Goal: Task Accomplishment & Management: Contribute content

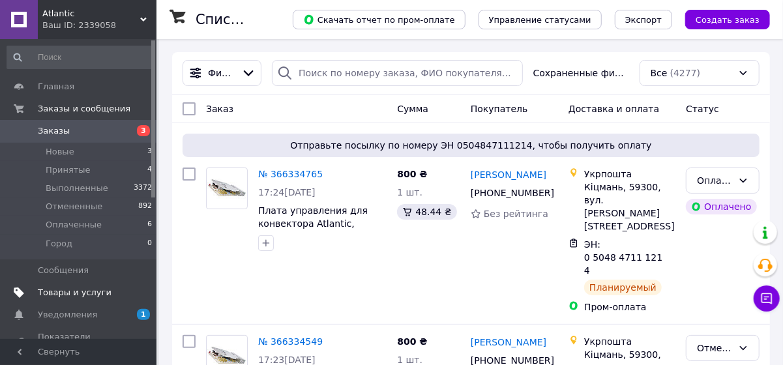
click at [74, 293] on span "Товары и услуги" at bounding box center [75, 293] width 74 height 12
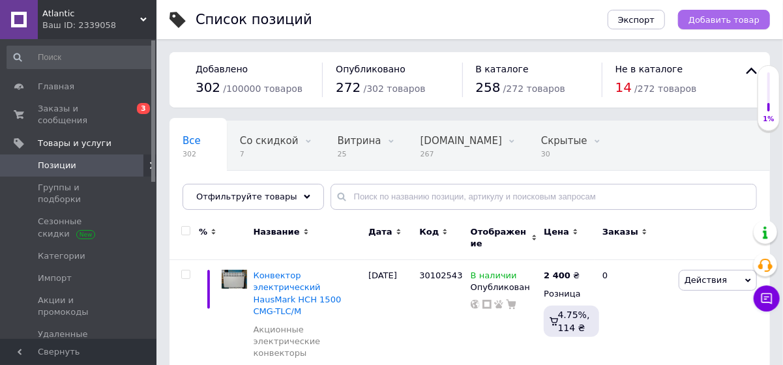
click at [727, 23] on span "Добавить товар" at bounding box center [723, 20] width 71 height 10
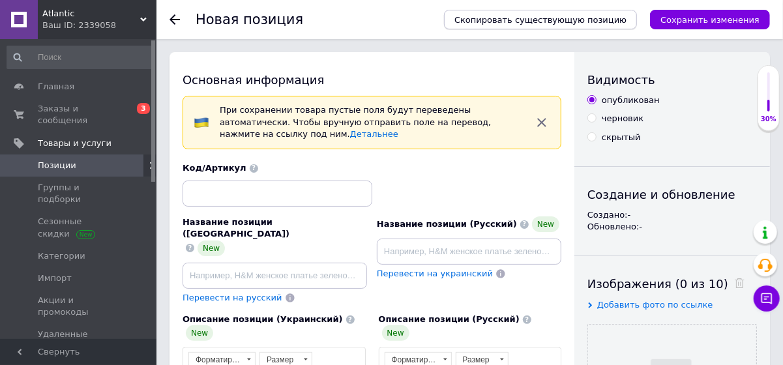
click at [562, 19] on span "Скопировать существующую позицию" at bounding box center [540, 20] width 172 height 10
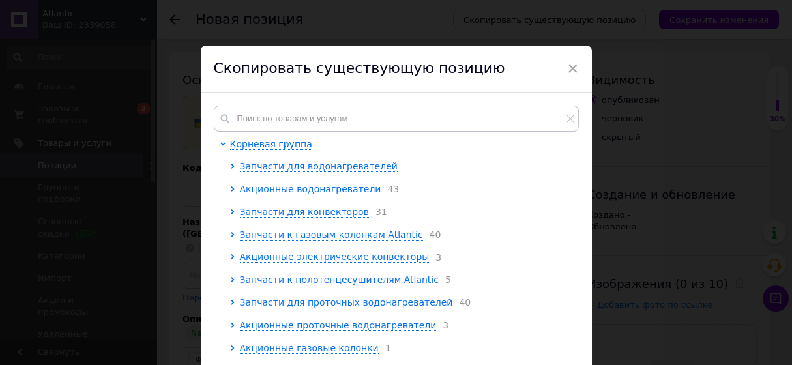
click at [319, 189] on span "Акционные водонагреватели" at bounding box center [310, 189] width 141 height 10
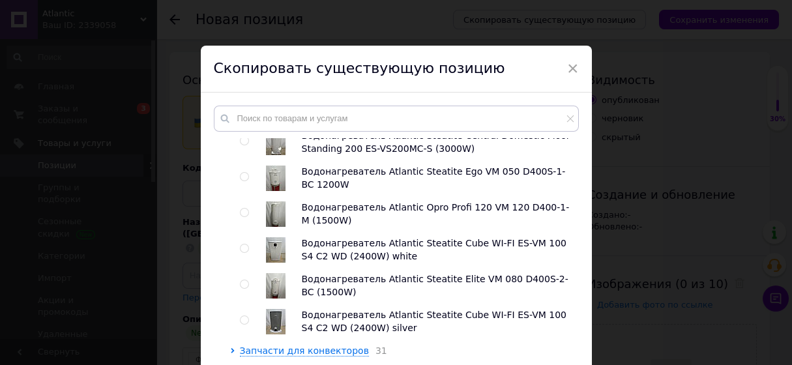
scroll to position [581, 0]
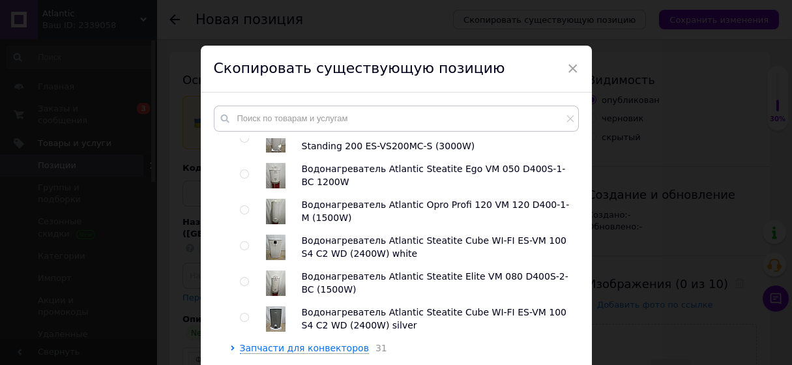
click at [328, 281] on span "Водонагреватель Atlantic Steatite Elite VM 080 D400S-2-BC (1500W)" at bounding box center [435, 282] width 267 height 23
drag, startPoint x: 244, startPoint y: 278, endPoint x: 257, endPoint y: 272, distance: 14.3
click at [243, 278] on input "radio" at bounding box center [244, 282] width 8 height 8
radio input "true"
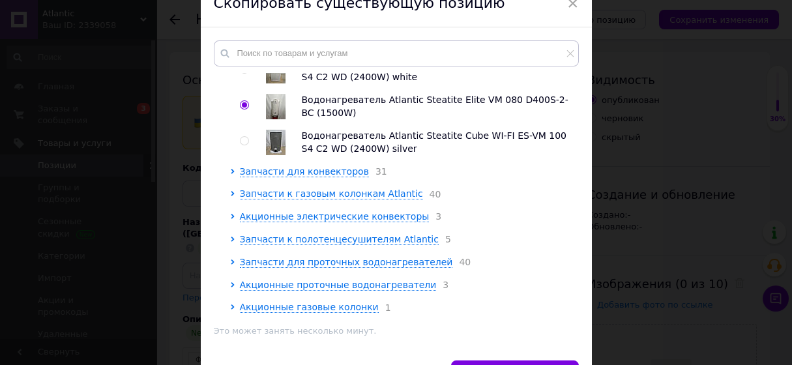
scroll to position [145, 0]
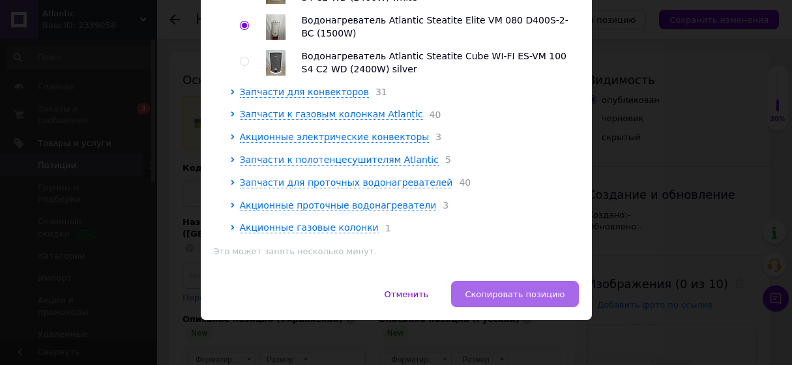
click at [536, 295] on span "Скопировать позицию" at bounding box center [515, 294] width 100 height 10
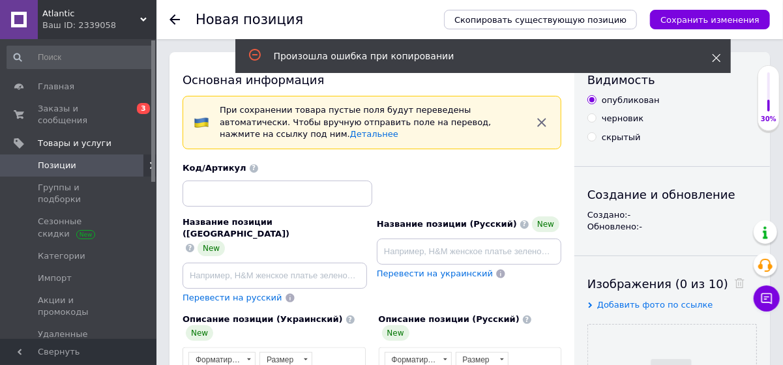
click at [717, 56] on use at bounding box center [716, 58] width 8 height 8
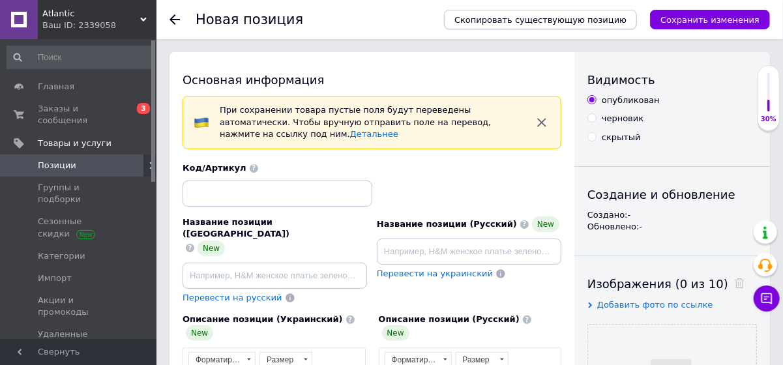
click at [570, 21] on span "Скопировать существующую позицию" at bounding box center [540, 20] width 172 height 10
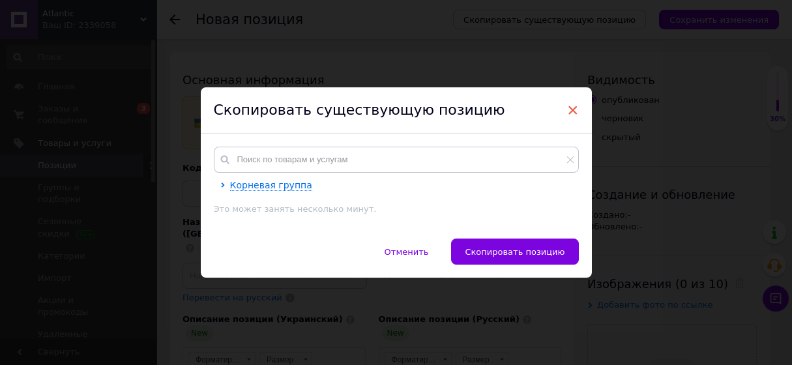
click at [574, 109] on span "×" at bounding box center [573, 110] width 12 height 22
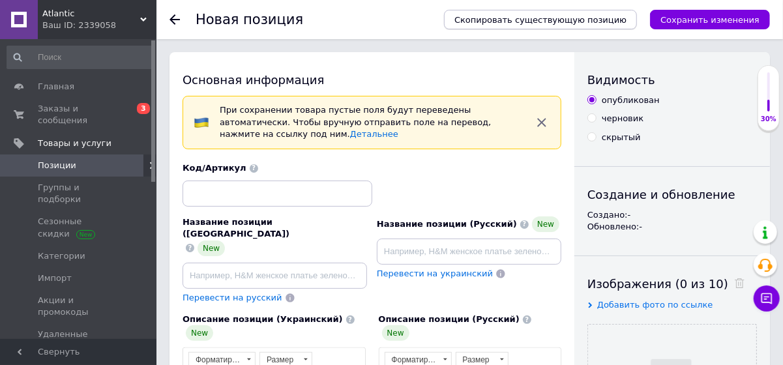
click at [589, 20] on span "Скопировать существующую позицию" at bounding box center [540, 20] width 172 height 10
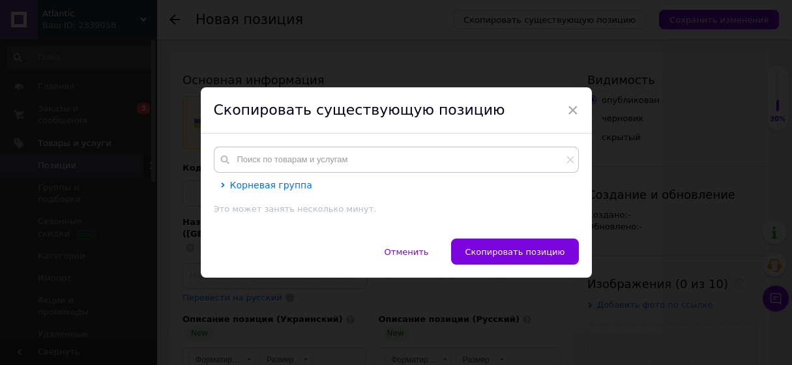
click at [250, 185] on span "Корневая группа" at bounding box center [271, 185] width 82 height 10
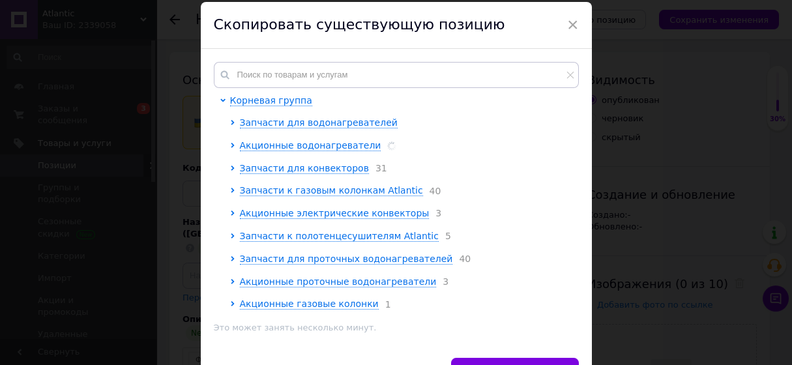
scroll to position [119, 0]
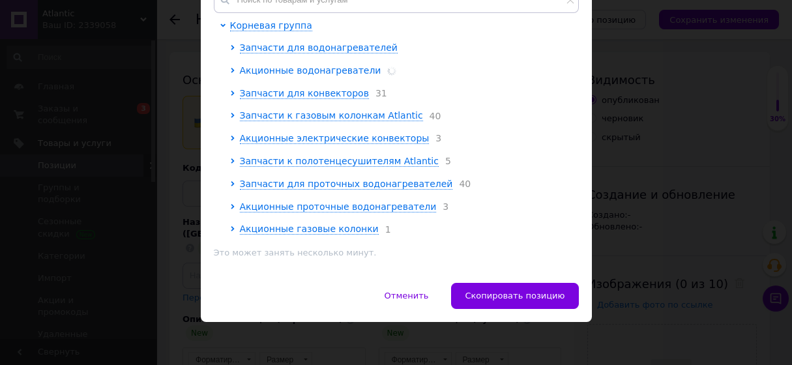
click at [331, 70] on span "Акционные водонагреватели" at bounding box center [310, 70] width 141 height 10
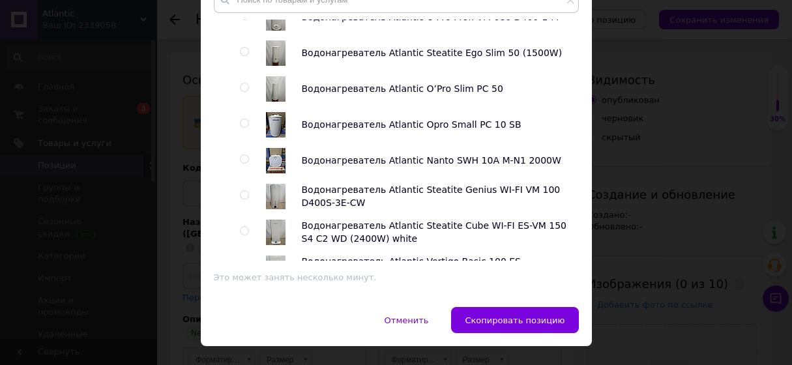
click at [242, 88] on input "radio" at bounding box center [244, 87] width 8 height 8
radio input "true"
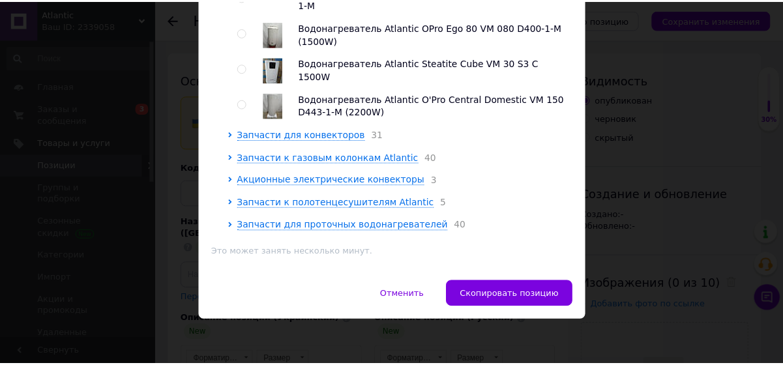
scroll to position [1525, 0]
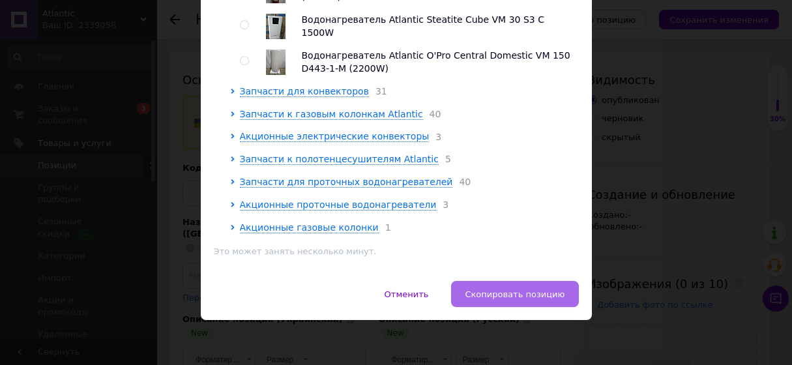
click at [493, 293] on span "Скопировать позицию" at bounding box center [515, 294] width 100 height 10
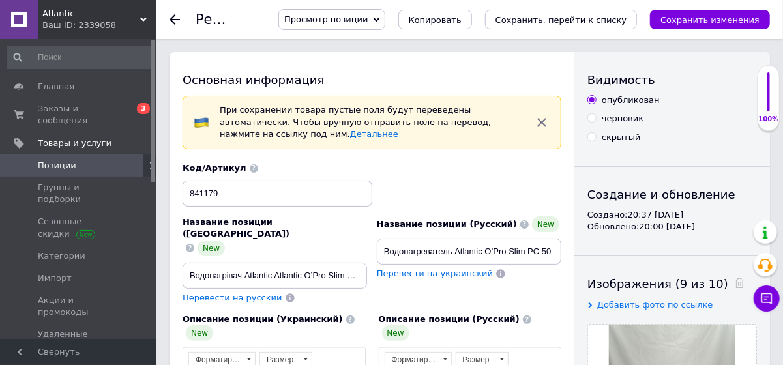
click at [539, 122] on icon "button" at bounding box center [542, 123] width 16 height 16
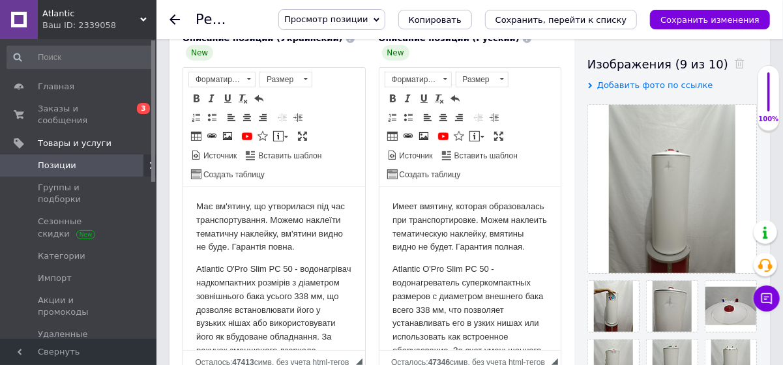
scroll to position [296, 0]
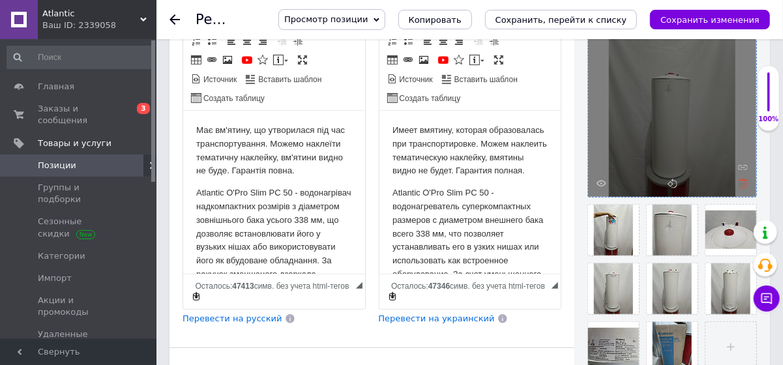
click at [743, 182] on icon at bounding box center [743, 184] width 10 height 10
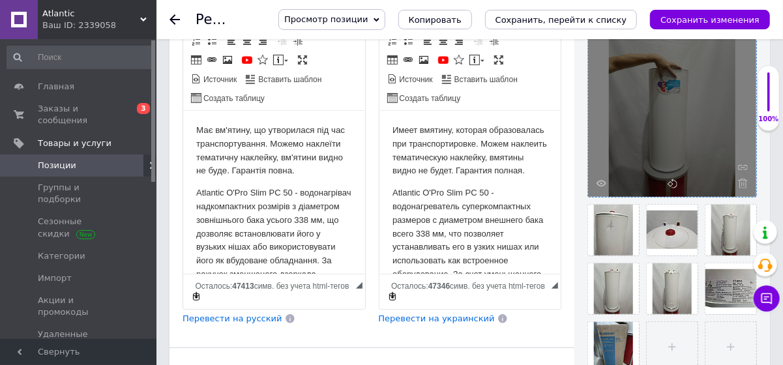
drag, startPoint x: 229, startPoint y: 338, endPoint x: 287, endPoint y: 330, distance: 58.5
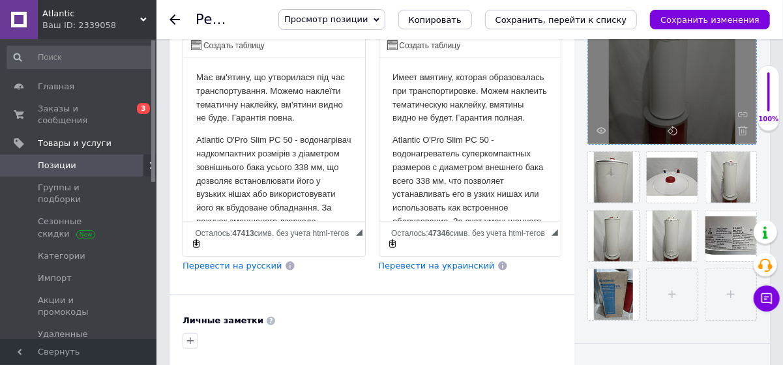
scroll to position [414, 0]
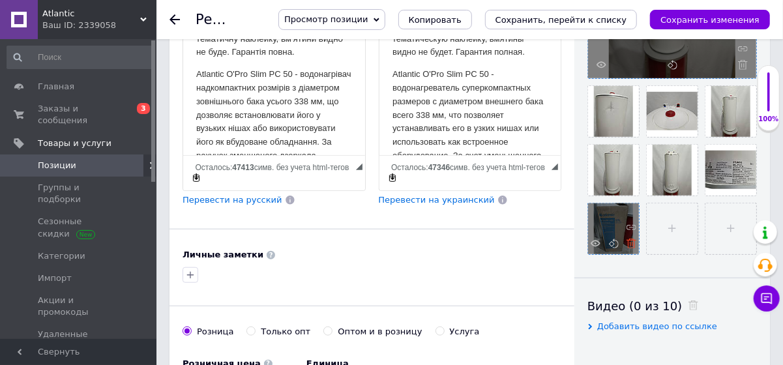
click at [630, 239] on use at bounding box center [631, 244] width 10 height 10
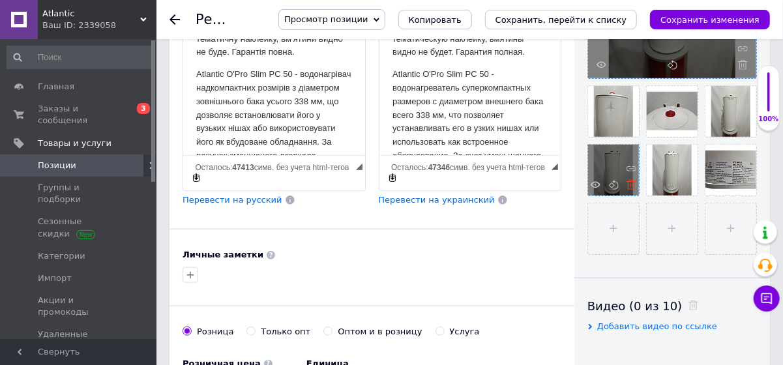
click at [631, 184] on icon at bounding box center [631, 185] width 10 height 10
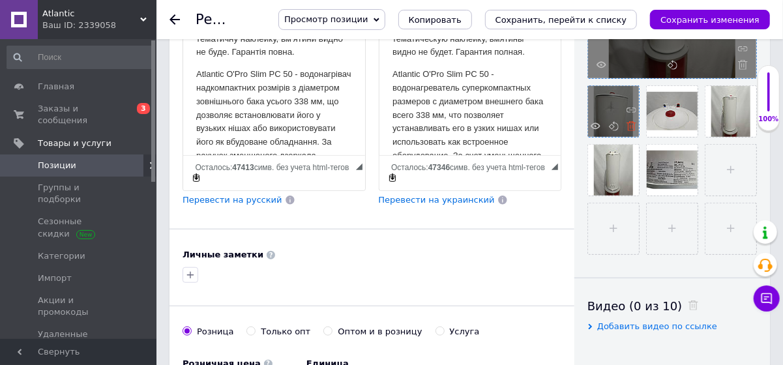
click at [631, 124] on icon at bounding box center [631, 126] width 10 height 10
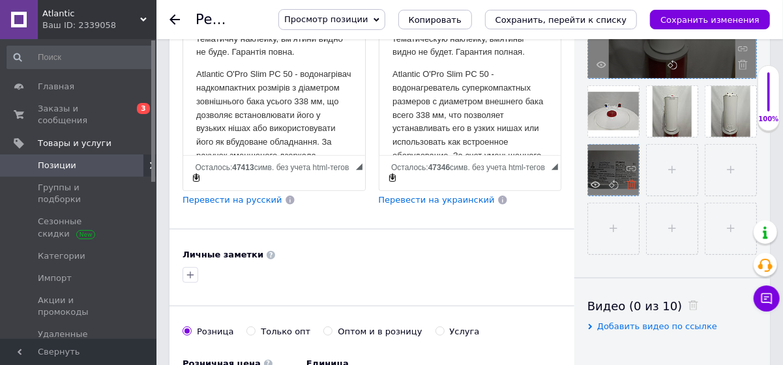
click at [630, 180] on icon at bounding box center [631, 185] width 10 height 10
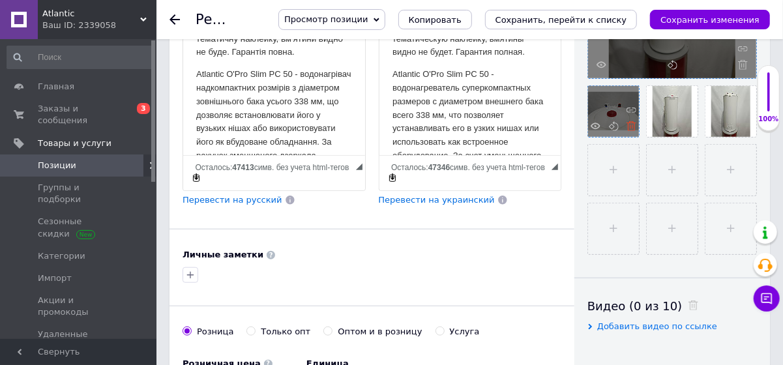
click at [631, 127] on use at bounding box center [631, 126] width 10 height 10
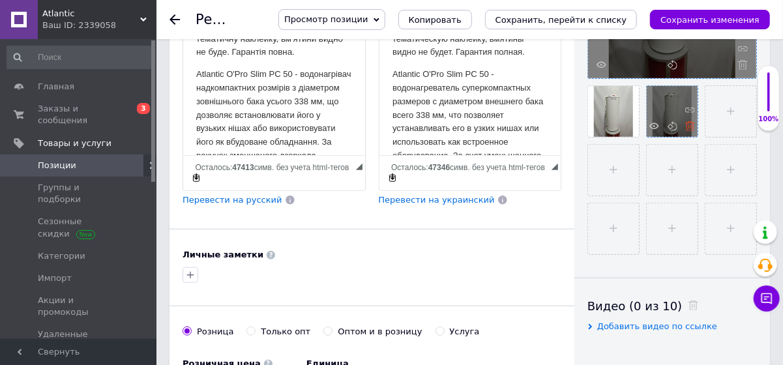
click at [687, 128] on icon at bounding box center [690, 126] width 10 height 10
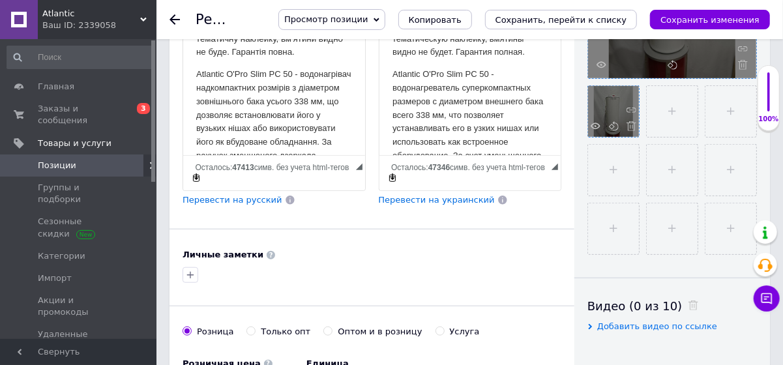
click at [636, 125] on div at bounding box center [613, 111] width 51 height 51
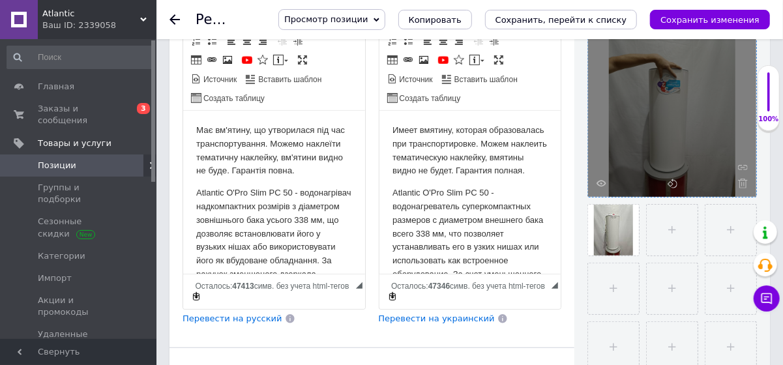
drag, startPoint x: 740, startPoint y: 181, endPoint x: 716, endPoint y: 186, distance: 25.4
click at [740, 181] on icon at bounding box center [743, 184] width 10 height 10
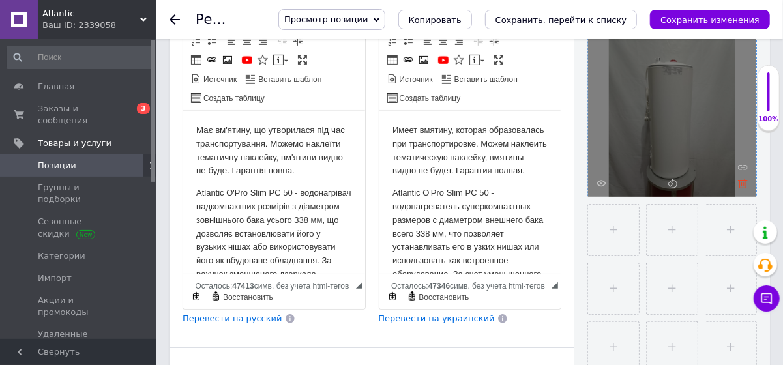
click at [742, 182] on icon at bounding box center [743, 184] width 10 height 10
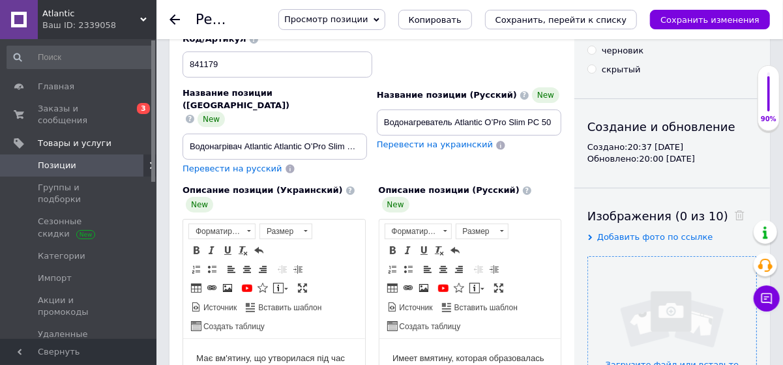
scroll to position [59, 0]
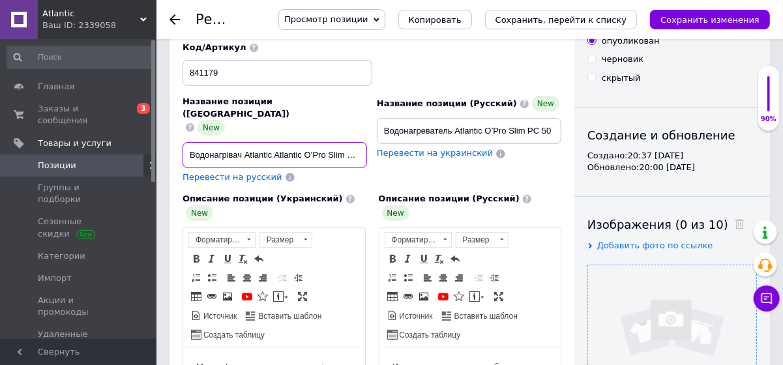
click at [352, 142] on input "Водонагрівач Atlantic Atlantic O’Pro Slim PC 50" at bounding box center [274, 155] width 184 height 26
click at [362, 142] on input "Водонагрівач Atlantic Atlantic O’Pro Slim PC 50" at bounding box center [274, 155] width 184 height 26
click at [356, 142] on input "Водонагрівач Atlantic Atlantic O’Pro Slim PC 50" at bounding box center [274, 155] width 184 height 26
type input "Водонагрівач Round 50"
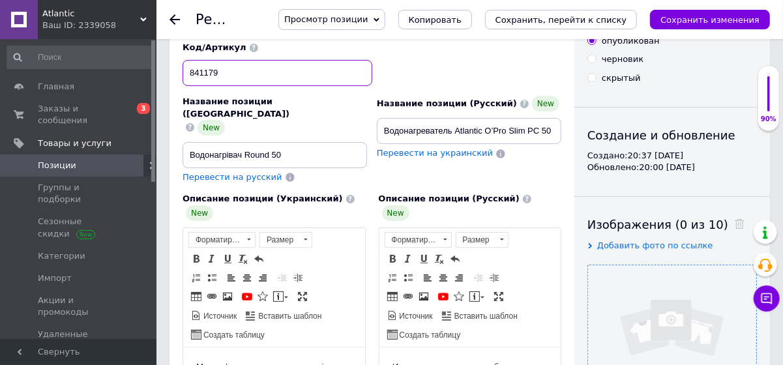
drag, startPoint x: 222, startPoint y: 71, endPoint x: 174, endPoint y: 72, distance: 47.6
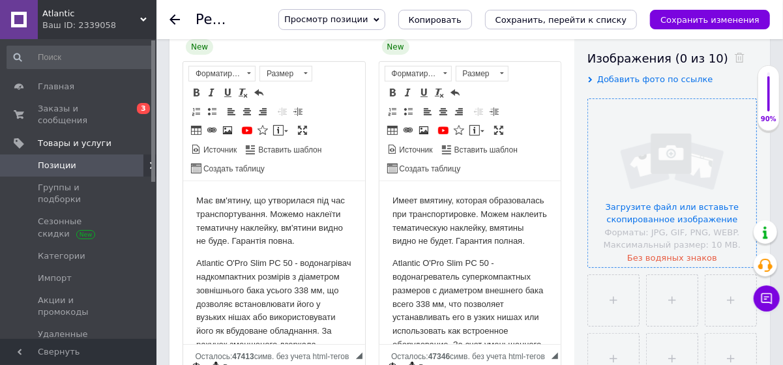
scroll to position [237, 0]
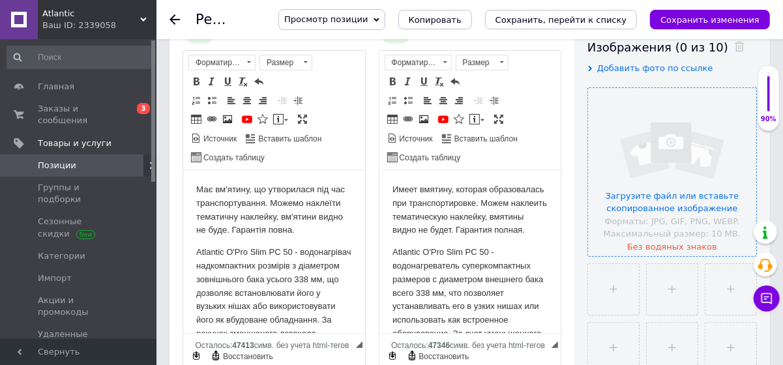
type input "941283"
click at [683, 216] on input "file" at bounding box center [672, 172] width 168 height 168
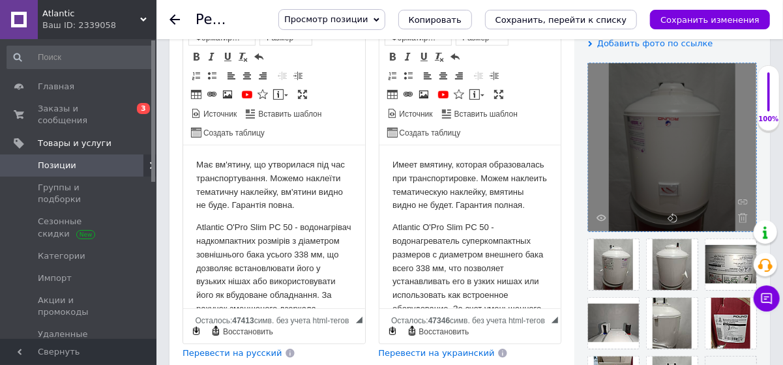
scroll to position [84, 0]
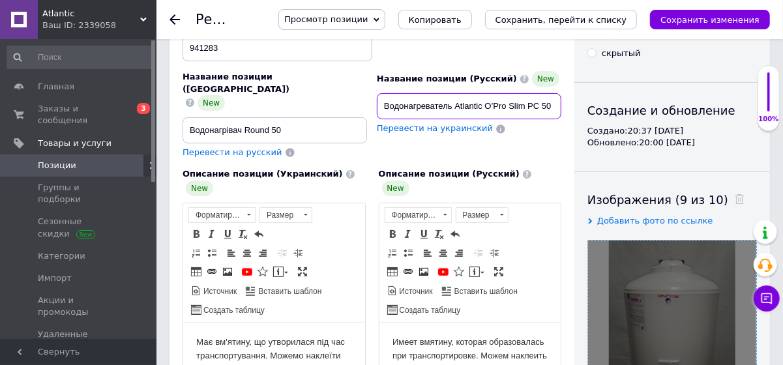
drag, startPoint x: 540, startPoint y: 104, endPoint x: 455, endPoint y: 99, distance: 85.5
click at [455, 99] on input "Водонагреватель Atlantic O’Pro Slim PC 50" at bounding box center [469, 106] width 184 height 26
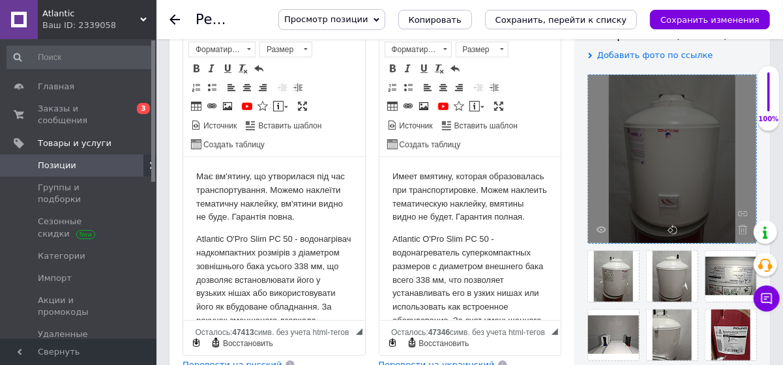
scroll to position [256, 0]
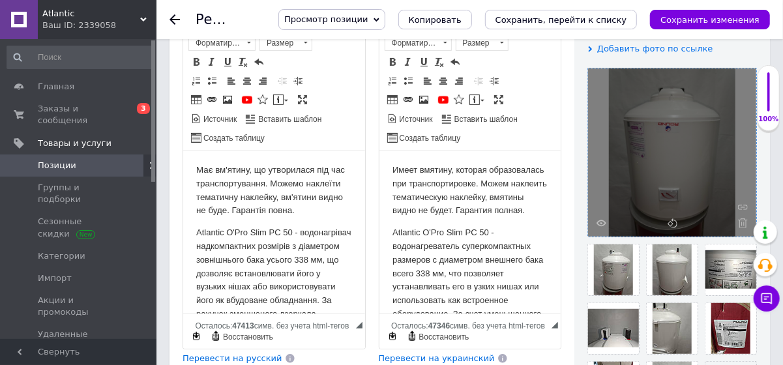
type input "Водонагреватель Round 50"
click at [281, 244] on p "Atlantic O'Pro Slim PC 50 - водонагрівач надкомпактних розмірів з діаметром зов…" at bounding box center [274, 293] width 156 height 136
drag, startPoint x: 280, startPoint y: 244, endPoint x: 225, endPoint y: 246, distance: 54.8
click at [225, 246] on p "Atlantic O'Pro Slim PC50 - водонагрівач надкомпактних розмірів з діаметром зовн…" at bounding box center [274, 293] width 156 height 136
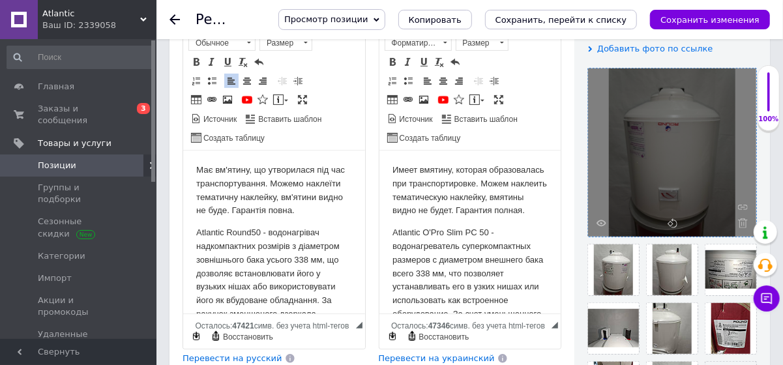
click at [197, 240] on p "Atlantic Round 50 - водонагрівач надкомпактних розмірів з діаметром зовнішнього…" at bounding box center [274, 293] width 156 height 136
click at [227, 217] on p "Має вм'ятину, що утворилася під час транспортування. Можемо наклеїти тематичну …" at bounding box center [274, 190] width 156 height 54
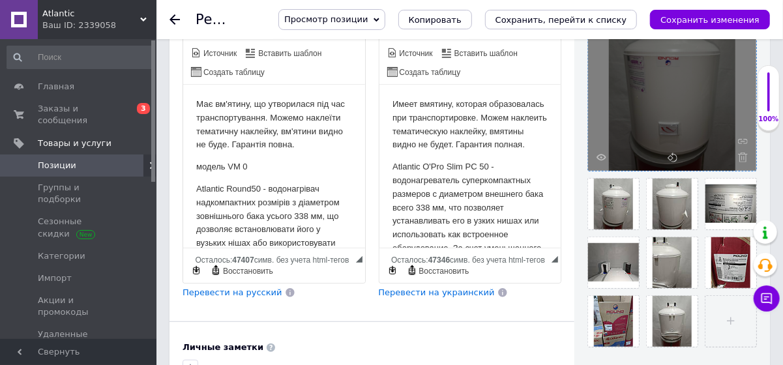
scroll to position [315, 0]
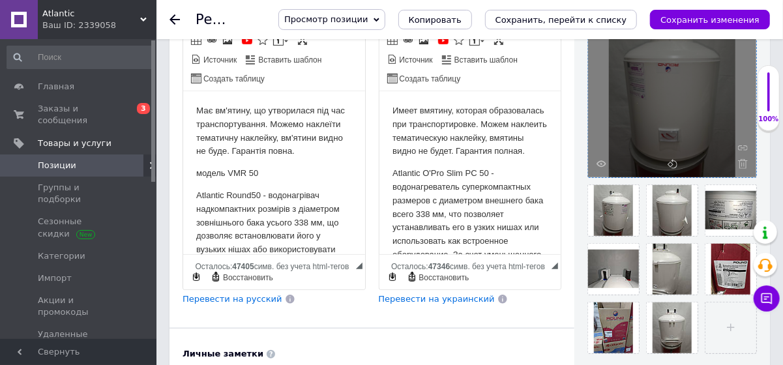
click at [465, 158] on p "Имеет вмятину, которая образовалась при транспортировке. Можем наклеить тематич…" at bounding box center [470, 131] width 156 height 54
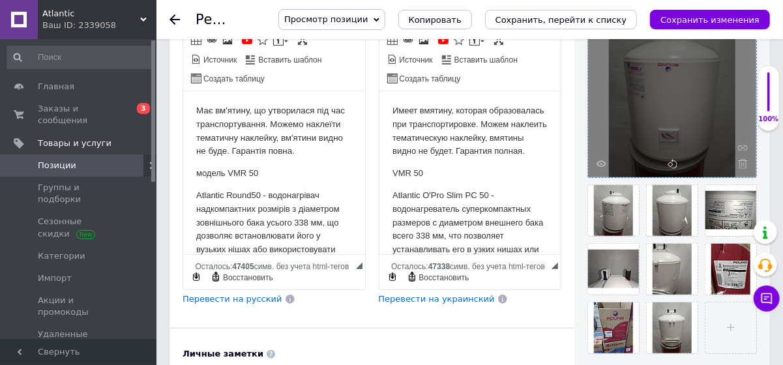
drag, startPoint x: 476, startPoint y: 207, endPoint x: 423, endPoint y: 202, distance: 53.7
click at [423, 202] on p "Atlantic O'Pro Slim PC 50 - водонагреватель суперкомпактных размеров с диаметро…" at bounding box center [470, 262] width 156 height 149
drag, startPoint x: 223, startPoint y: 207, endPoint x: 194, endPoint y: 207, distance: 28.7
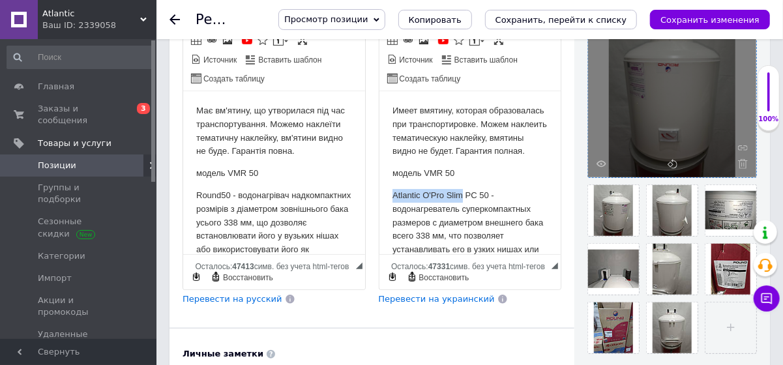
drag, startPoint x: 461, startPoint y: 207, endPoint x: 543, endPoint y: 185, distance: 84.9
drag, startPoint x: 429, startPoint y: 205, endPoint x: 417, endPoint y: 209, distance: 13.0
click at [417, 209] on p "Round PC 50 - водонагреватель суперкомпактных размеров с диаметром внешнего бак…" at bounding box center [470, 256] width 156 height 136
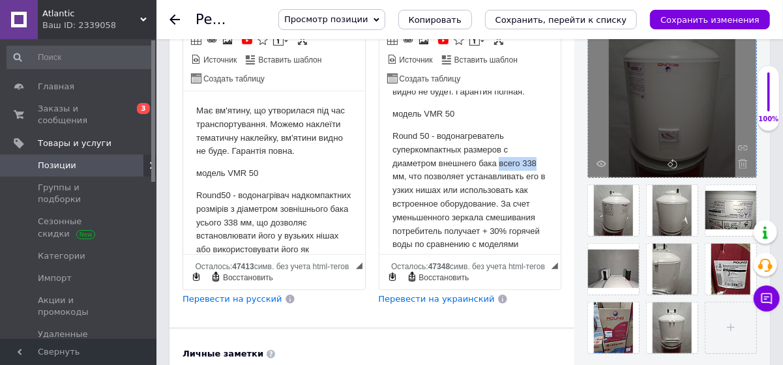
drag, startPoint x: 540, startPoint y: 175, endPoint x: 499, endPoint y: 176, distance: 41.1
drag, startPoint x: 306, startPoint y: 235, endPoint x: 264, endPoint y: 237, distance: 41.8
click at [264, 237] on p "Round 50 - водонагрівач надкомпактних розмірів з діаметром зовнішнього бака усь…" at bounding box center [274, 256] width 156 height 136
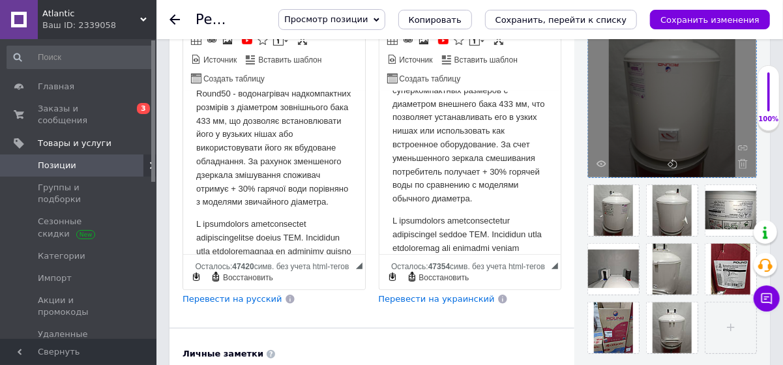
scroll to position [119, 0]
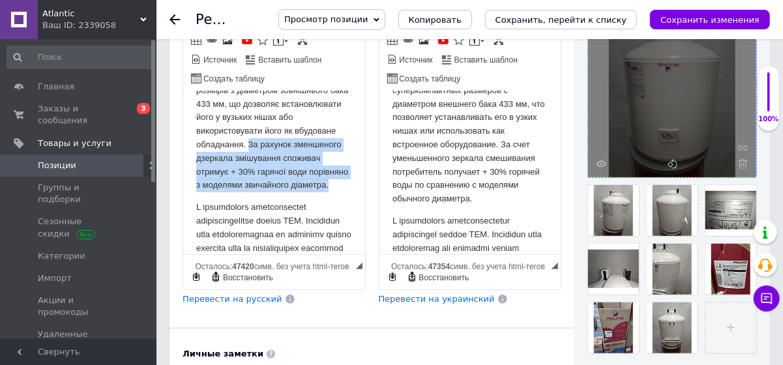
drag, startPoint x: 288, startPoint y: 214, endPoint x: 321, endPoint y: 164, distance: 59.6
click at [321, 164] on p "Round 50 - водонагрівач надкомпактних розмірів з діаметром зовнішнього бака 433…" at bounding box center [274, 131] width 156 height 122
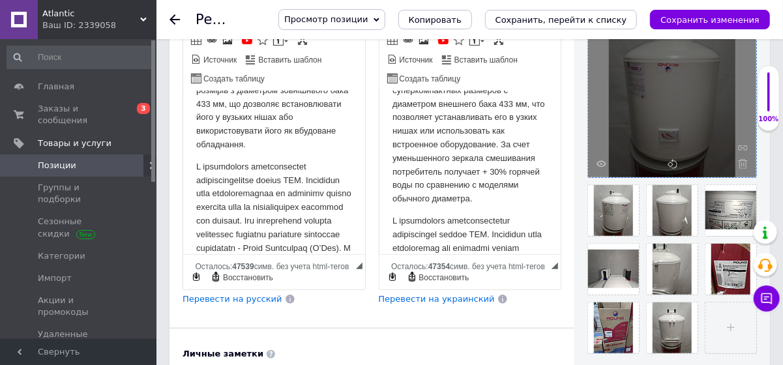
drag, startPoint x: 322, startPoint y: 160, endPoint x: 299, endPoint y: 121, distance: 44.7
click at [299, 121] on p "Round 50 - водонагрівач надкомпактних розмірів з діаметром зовнішнього бака 433…" at bounding box center [274, 110] width 156 height 81
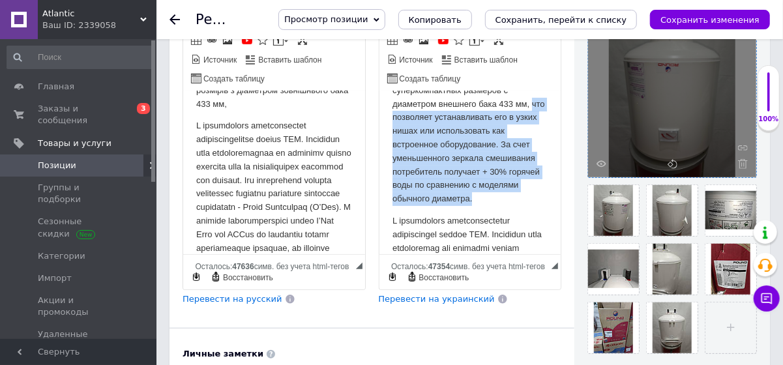
drag, startPoint x: 388, startPoint y: 128, endPoint x: 517, endPoint y: 214, distance: 154.7
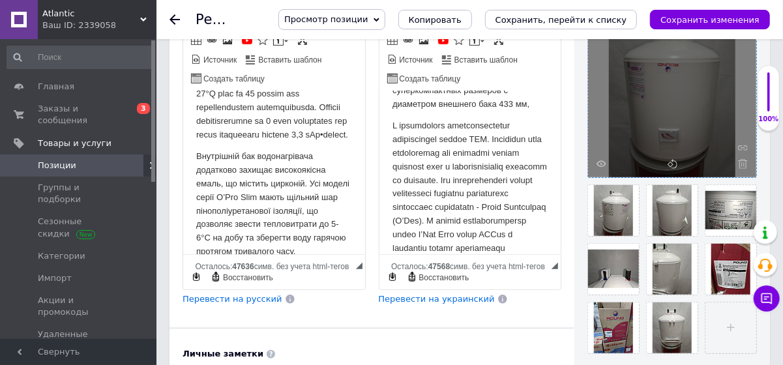
scroll to position [340, 0]
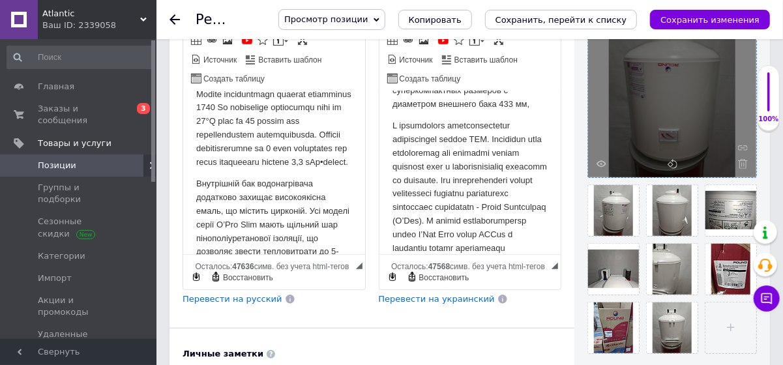
drag, startPoint x: 175, startPoint y: 57, endPoint x: 365, endPoint y: 91, distance: 193.3
click at [365, 91] on div "Описание позиции (Украинский) New Має вм'ятину, що утворилася під час транспорт…" at bounding box center [274, 120] width 196 height 381
click at [242, 147] on p "Визуальный текстовый редактор, 9D866E4A-3710-4E9F-A2CD-5D7622943371" at bounding box center [274, 32] width 156 height 271
drag, startPoint x: 255, startPoint y: 188, endPoint x: 292, endPoint y: 162, distance: 45.2
click at [292, 162] on p "Визуальный текстовый редактор, 9D866E4A-3710-4E9F-A2CD-5D7622943371" at bounding box center [274, 32] width 156 height 271
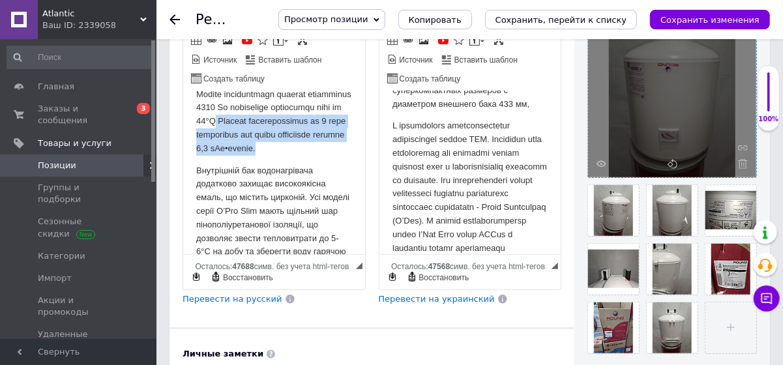
drag, startPoint x: 240, startPoint y: 205, endPoint x: 290, endPoint y: 161, distance: 66.5
click at [290, 154] on p "Визуальный текстовый редактор, 9D866E4A-3710-4E9F-A2CD-5D7622943371" at bounding box center [274, 25] width 156 height 257
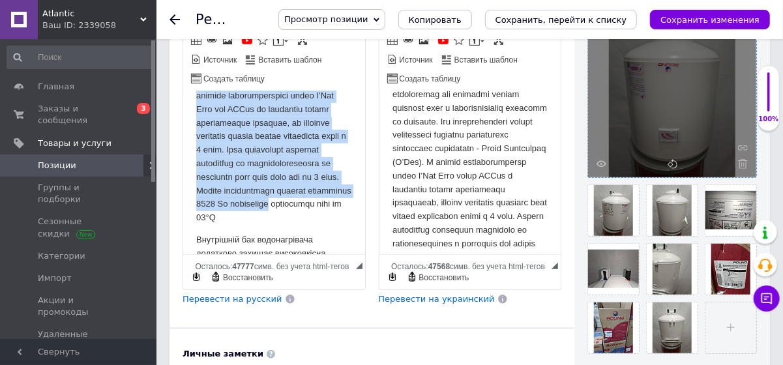
scroll to position [245, 0]
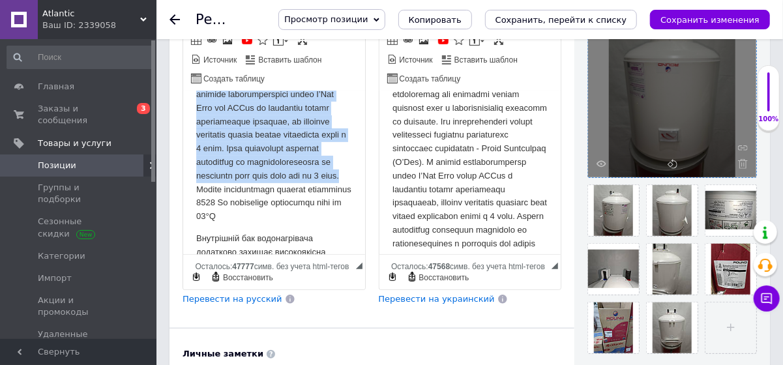
drag, startPoint x: 192, startPoint y: 163, endPoint x: 216, endPoint y: 226, distance: 67.4
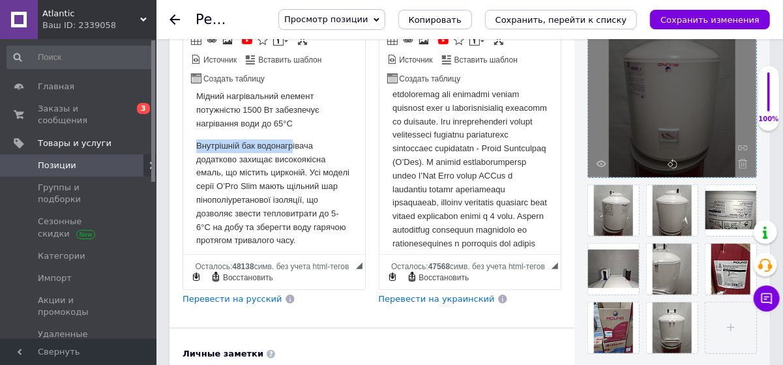
drag, startPoint x: 195, startPoint y: 156, endPoint x: 291, endPoint y: 164, distance: 96.8
click at [340, 162] on p "Внутрішній бак водонагрівача додатково захищає високоякісна емаль, що містить ц…" at bounding box center [274, 193] width 156 height 108
drag, startPoint x: 307, startPoint y: 184, endPoint x: 323, endPoint y: 197, distance: 20.4
click at [323, 197] on p "Внутрішній бак водонагрівача додатково захищає високоякісна емаль, що містить ц…" at bounding box center [274, 193] width 156 height 108
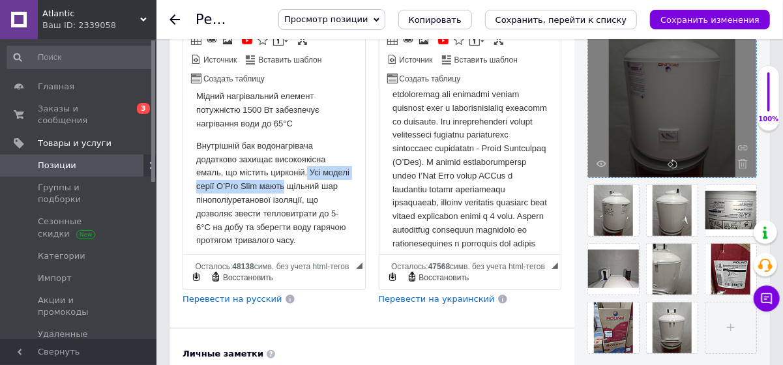
click at [334, 188] on p "Внутрішній бак водонагрівача додатково захищає високоякісна емаль, що містить ц…" at bounding box center [274, 193] width 156 height 108
drag, startPoint x: 224, startPoint y: 197, endPoint x: 283, endPoint y: 201, distance: 60.1
click at [283, 201] on p "Внутрішній бак водонагрівача додатково захищає високоякісна емаль, що містить ц…" at bounding box center [274, 193] width 156 height 108
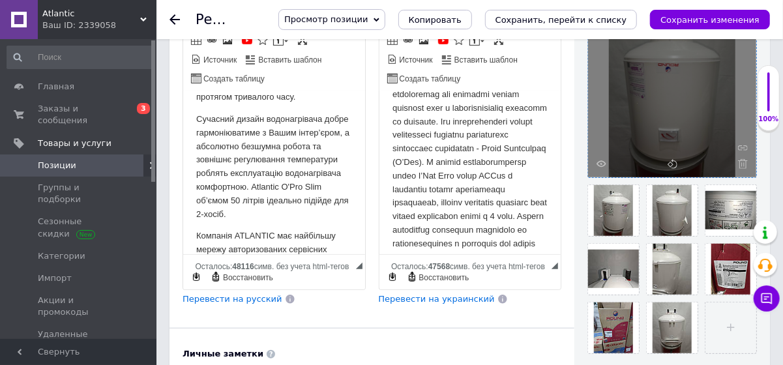
scroll to position [394, 0]
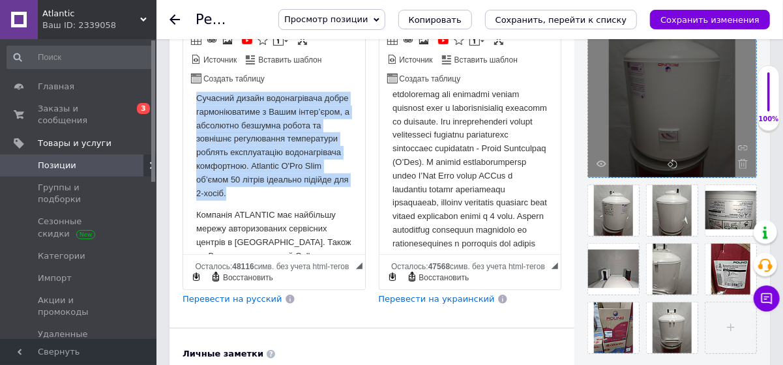
drag, startPoint x: 313, startPoint y: 201, endPoint x: 178, endPoint y: 114, distance: 161.2
click at [182, 114] on html "Має вм'ятину, що утворилася під час транспортування. Можемо наклеїти тематичну …" at bounding box center [273, 226] width 182 height 1059
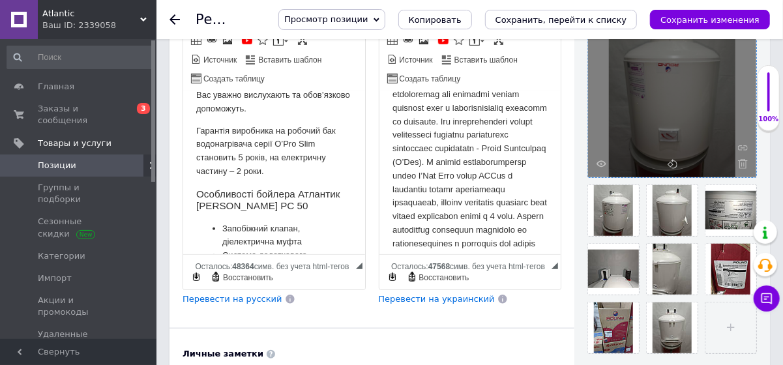
scroll to position [453, 0]
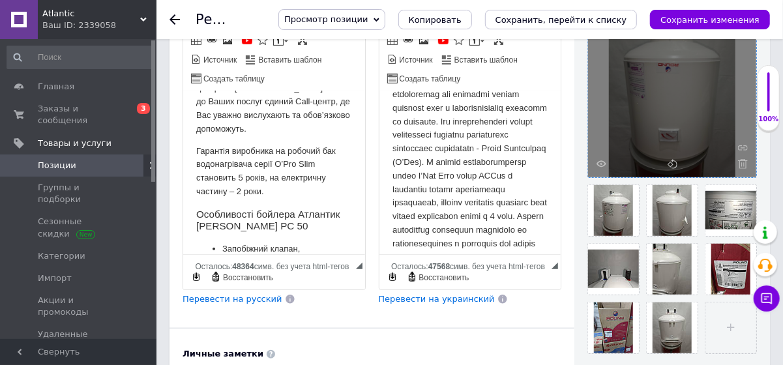
click at [242, 189] on p "Гарантія виробника на робочий бак водонагрівача серії O’Pro Slim становить 5 ро…" at bounding box center [274, 171] width 156 height 54
drag, startPoint x: 265, startPoint y: 191, endPoint x: 257, endPoint y: 189, distance: 8.1
click at [257, 189] on p "Гарантія виробника на робочий бак водонагрівача серії O’Pro Slim становить 3 ро…" at bounding box center [274, 171] width 156 height 54
drag, startPoint x: 318, startPoint y: 177, endPoint x: 276, endPoint y: 178, distance: 42.4
click at [276, 178] on p "Гарантія виробника на робочий бак водонагрівача серії O’Pro Slim становить 3 ро…" at bounding box center [274, 171] width 156 height 54
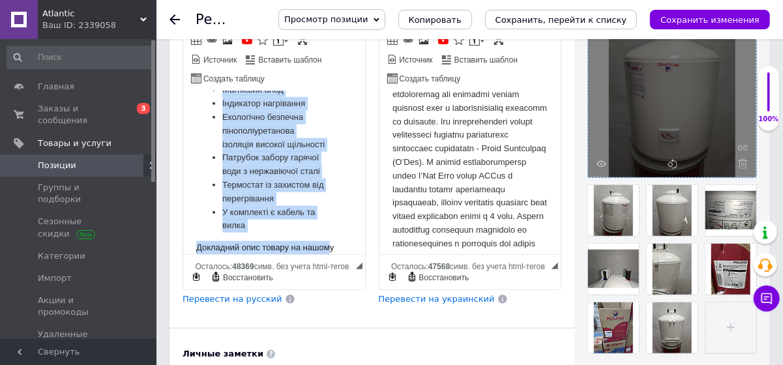
scroll to position [855, 0]
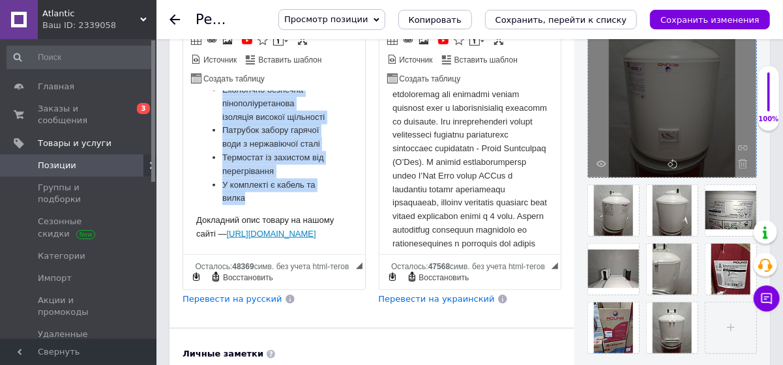
drag, startPoint x: 196, startPoint y: 105, endPoint x: 331, endPoint y: 188, distance: 159.2
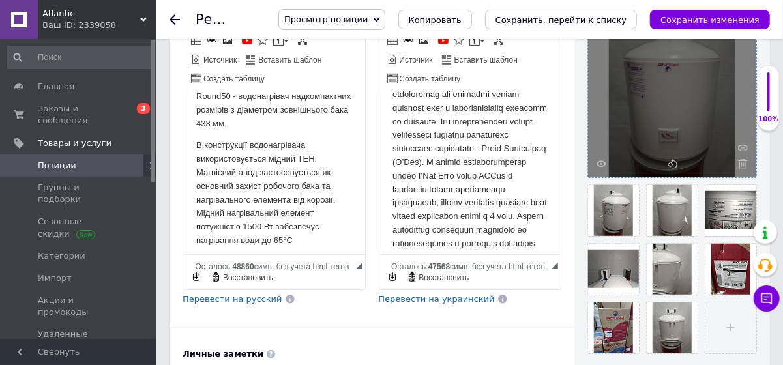
scroll to position [106, 0]
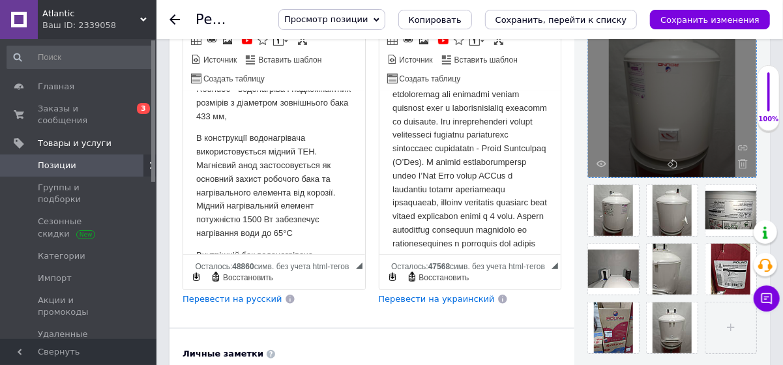
drag, startPoint x: 358, startPoint y: 227, endPoint x: 548, endPoint y: 178, distance: 196.0
drag, startPoint x: 240, startPoint y: 115, endPoint x: 184, endPoint y: 117, distance: 56.1
click at [190, 117] on html "Має вм'ятину, що утворилася під час транспортування. Можемо наклеїти тематичну …" at bounding box center [273, 293] width 182 height 618
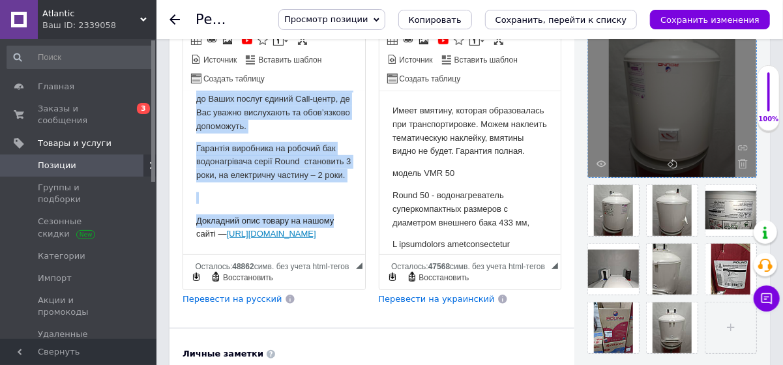
scroll to position [496, 0]
drag, startPoint x: 190, startPoint y: 106, endPoint x: 353, endPoint y: 260, distance: 224.0
copy body "Lor ip'dolor, si ametconsec adi eli seddoeiusmodtem. Incidi utlabore etdolorem …"
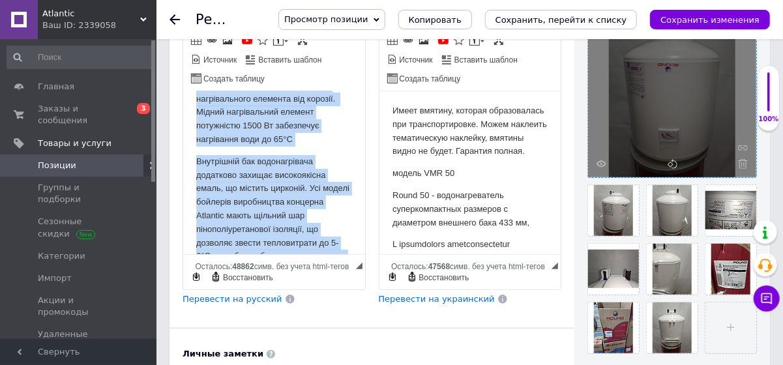
click at [231, 210] on p "Внутрішній бак водонагрівача додатково захищає високоякісна емаль, що містить ц…" at bounding box center [274, 215] width 156 height 122
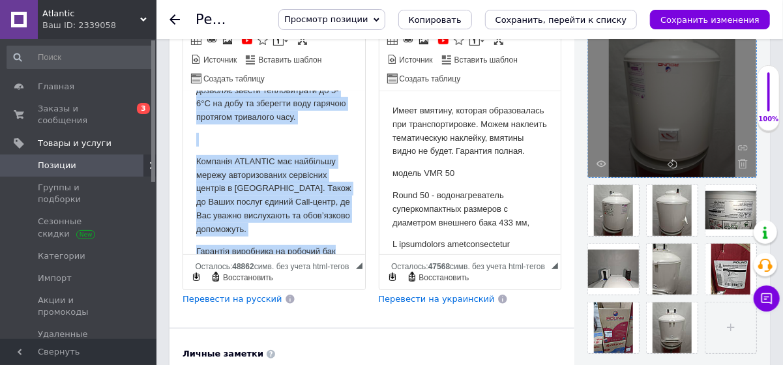
scroll to position [383, 0]
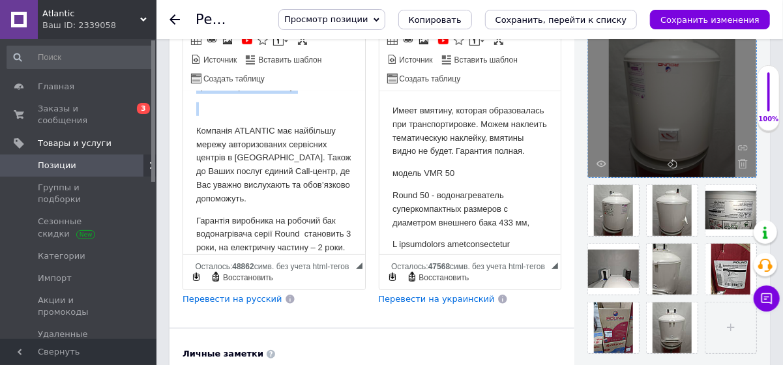
drag, startPoint x: 193, startPoint y: 108, endPoint x: 336, endPoint y: 123, distance: 144.2
click at [336, 123] on html "Має вм'ятину, що утворилася під час транспортування. Можемо наклеїти тематичну …" at bounding box center [273, 16] width 182 height 618
copy body "Має вм'ятину, що утворилася під час транспортування. Можемо наклеїти тематичну …"
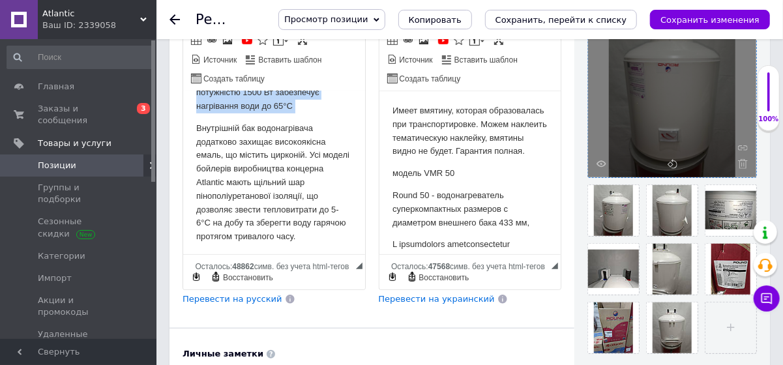
scroll to position [0, 0]
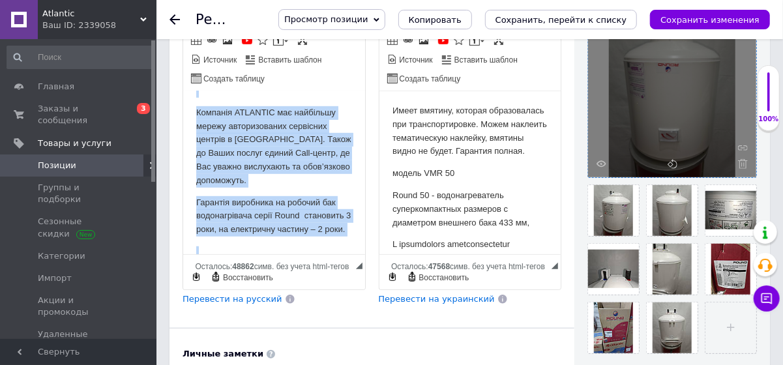
scroll to position [496, 0]
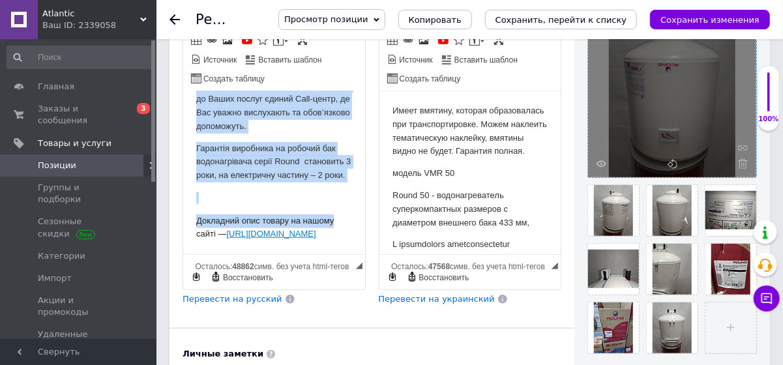
drag, startPoint x: 194, startPoint y: 107, endPoint x: 338, endPoint y: 232, distance: 190.8
copy body "Lor ip'dolor, si ametconsec adi eli seddoeiusmodtem. Incidi utlabore etdolorem …"
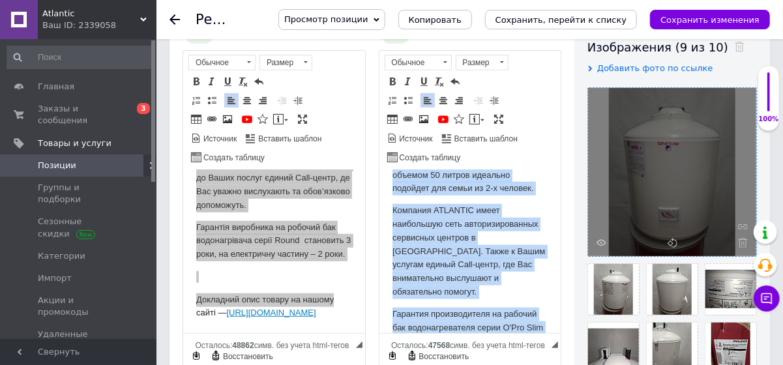
scroll to position [1275, 0]
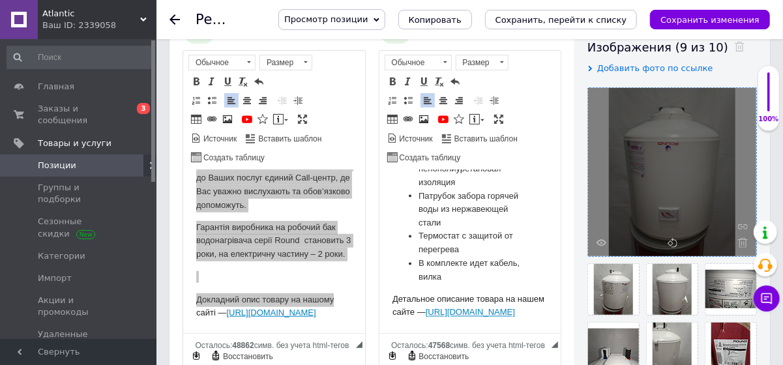
drag, startPoint x: 384, startPoint y: 187, endPoint x: 542, endPoint y: 411, distance: 273.2
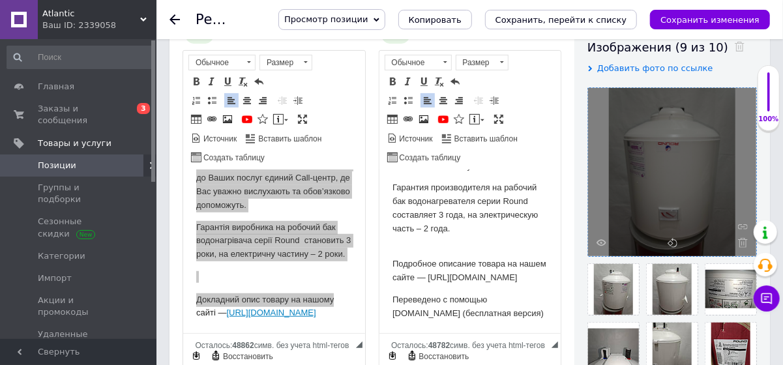
scroll to position [541, 0]
drag, startPoint x: 485, startPoint y: 329, endPoint x: 388, endPoint y: 302, distance: 100.1
click at [388, 302] on html "Имеет вмятину, образовавшуюся при транспортировке. Можем наклеить тематическую …" at bounding box center [470, 1] width 182 height 663
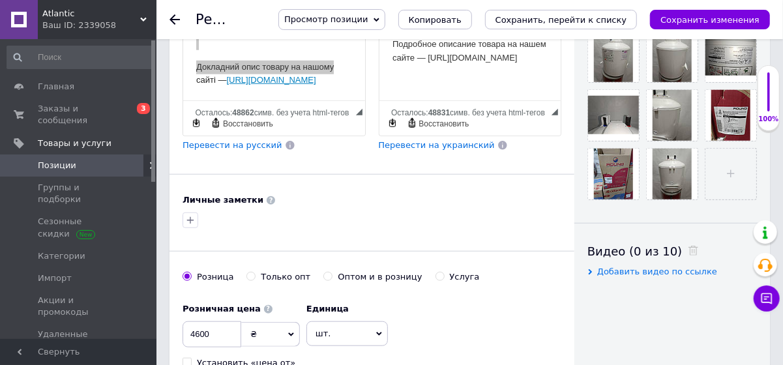
scroll to position [474, 0]
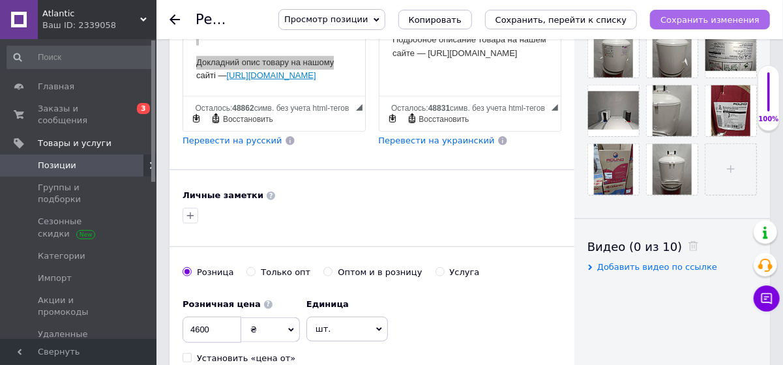
click at [688, 18] on icon "Сохранить изменения" at bounding box center [709, 20] width 99 height 10
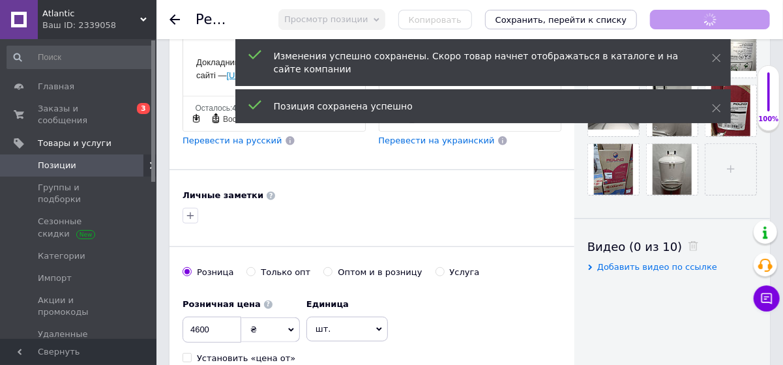
scroll to position [291, 0]
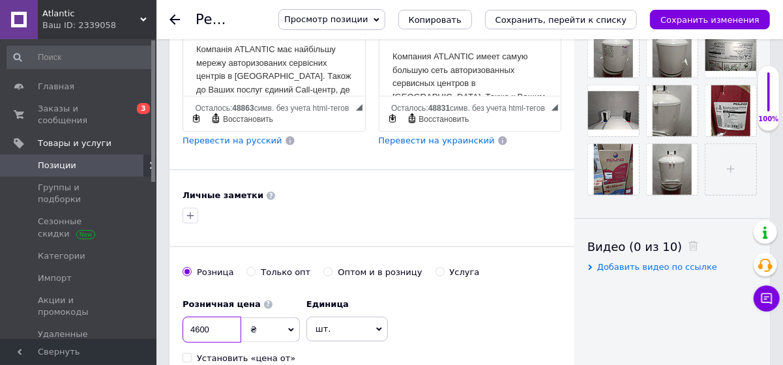
drag, startPoint x: 199, startPoint y: 269, endPoint x: 158, endPoint y: 270, distance: 41.1
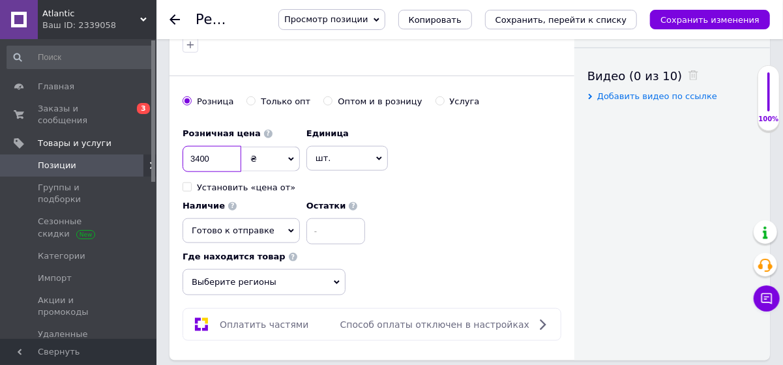
scroll to position [652, 0]
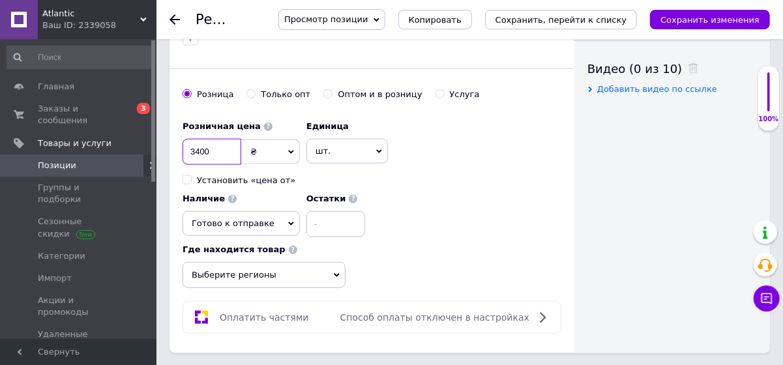
type input "3400"
click at [337, 274] on icon at bounding box center [337, 276] width 6 height 4
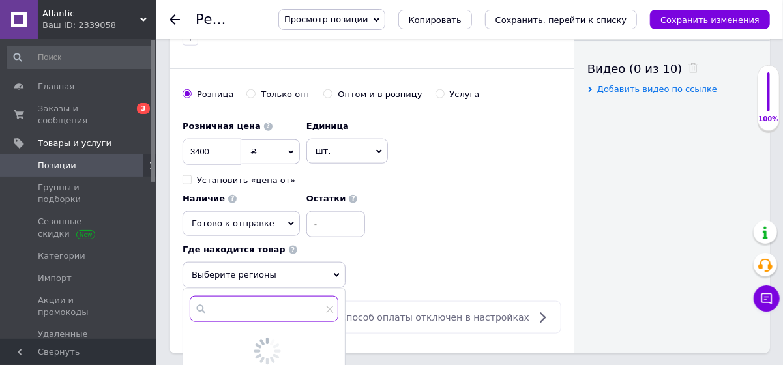
click at [236, 296] on input "text" at bounding box center [264, 309] width 149 height 26
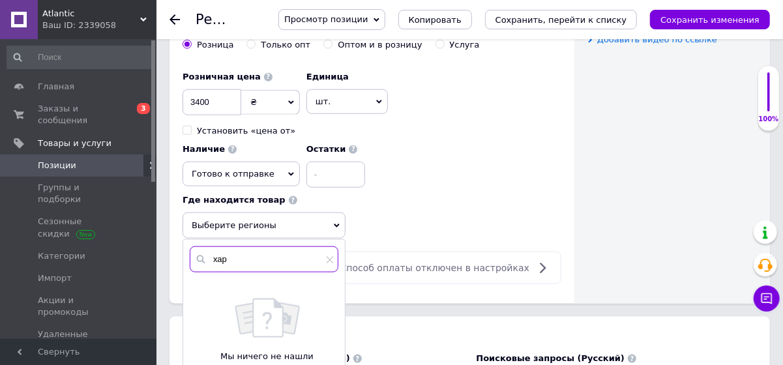
scroll to position [770, 0]
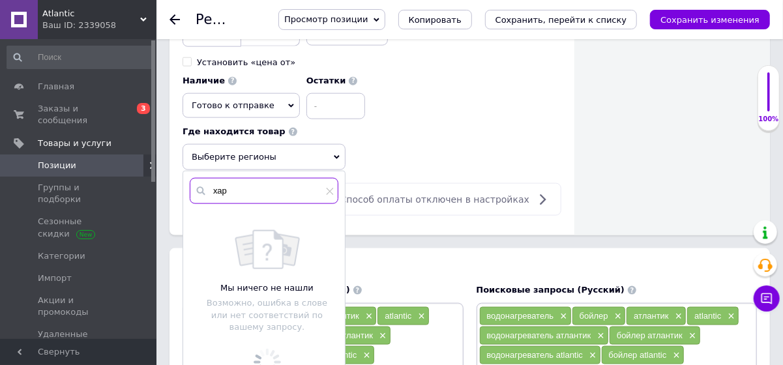
type input "хар"
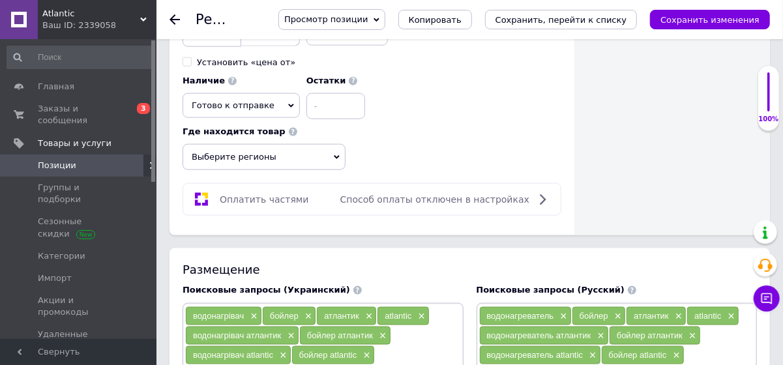
click at [334, 154] on icon at bounding box center [337, 157] width 6 height 6
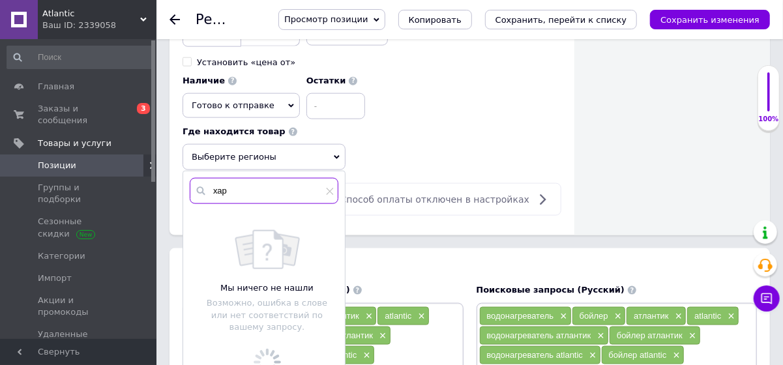
click at [234, 178] on input "хар" at bounding box center [264, 191] width 149 height 26
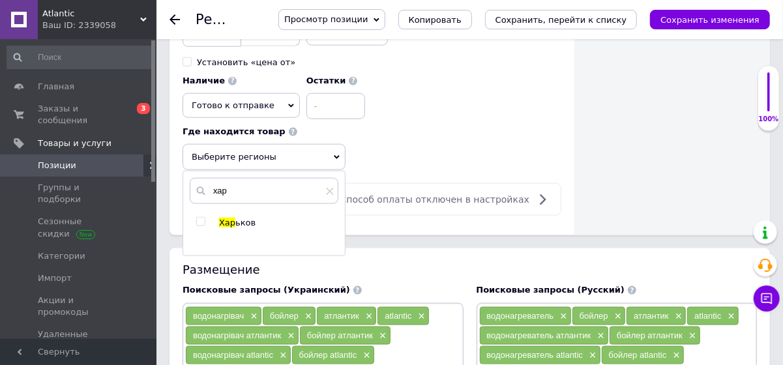
click at [202, 218] on input "checkbox" at bounding box center [200, 222] width 8 height 8
checkbox input "true"
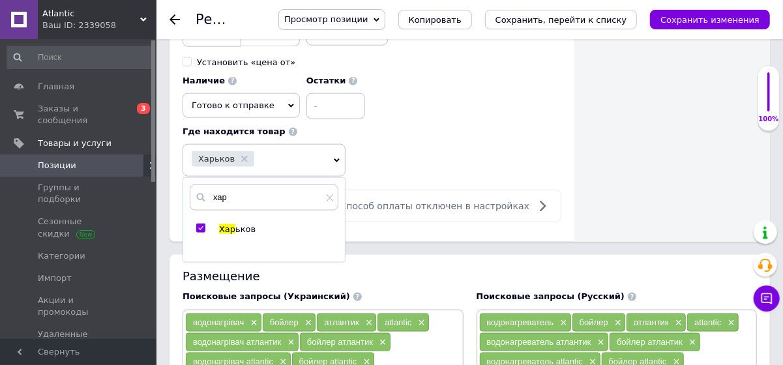
click at [463, 98] on div "Розничная цена 3400 ₴ $ € CHF £ ¥ PLN ₸ MDL HUF KGS CN¥ TRY ₩ lei Установить «ц…" at bounding box center [371, 86] width 379 height 181
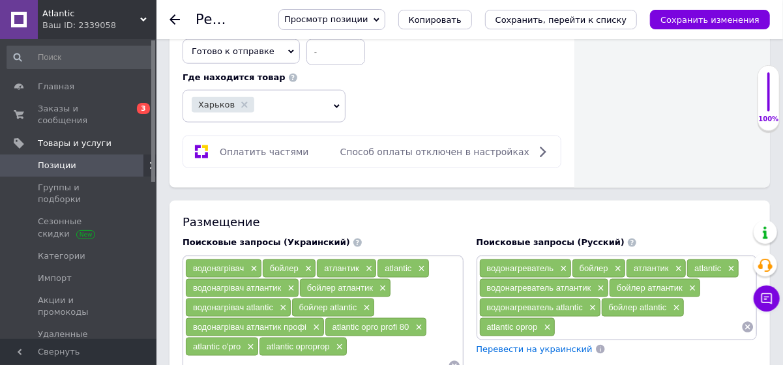
scroll to position [888, 0]
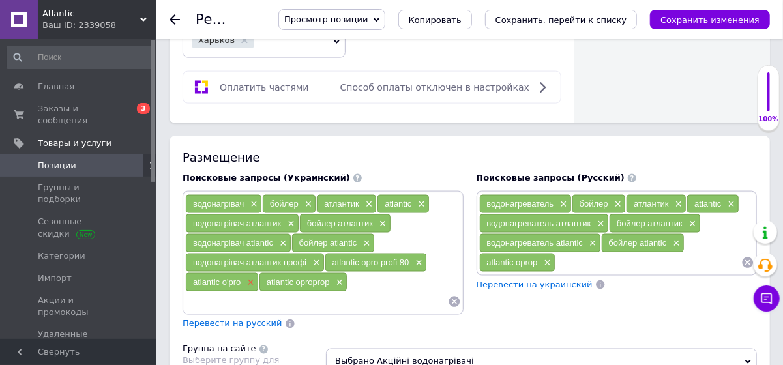
click at [249, 277] on span "×" at bounding box center [249, 282] width 10 height 11
drag, startPoint x: 267, startPoint y: 222, endPoint x: 289, endPoint y: 220, distance: 22.2
click at [266, 277] on span "×" at bounding box center [264, 282] width 10 height 11
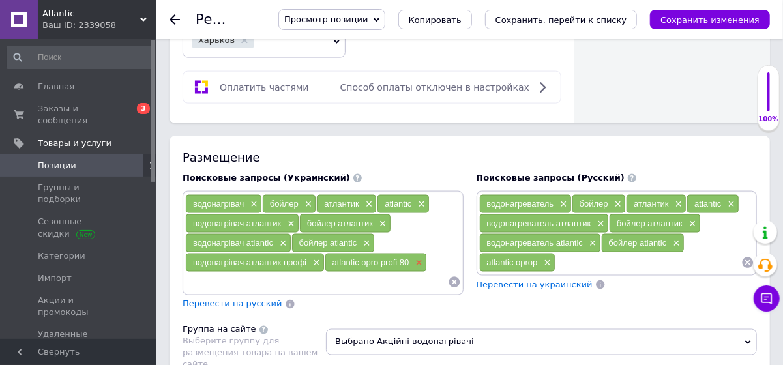
click at [418, 257] on span "×" at bounding box center [417, 262] width 10 height 11
click at [317, 257] on span "×" at bounding box center [315, 262] width 10 height 11
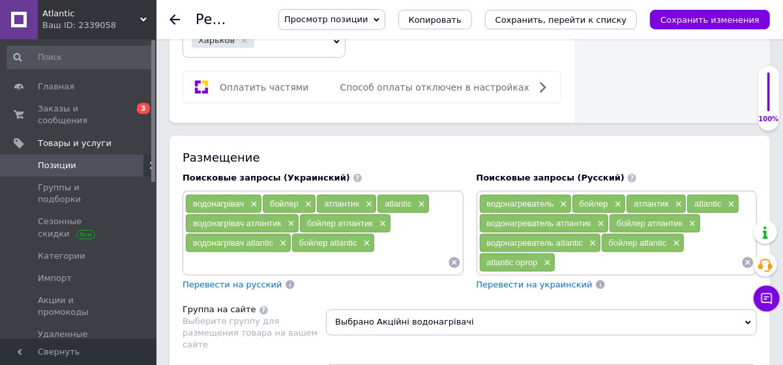
click at [216, 253] on input at bounding box center [316, 263] width 263 height 20
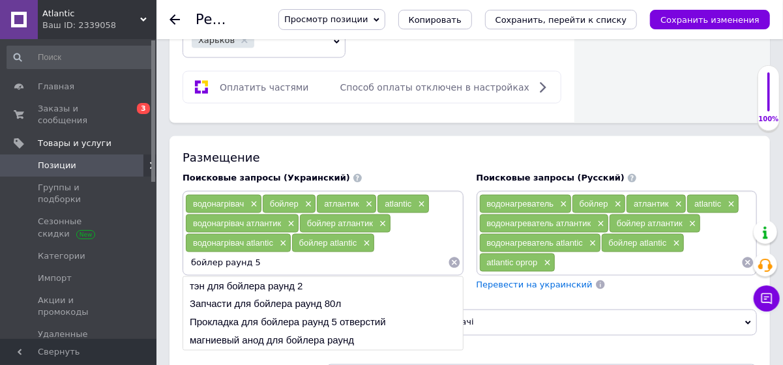
type input "бойлер раунд 50"
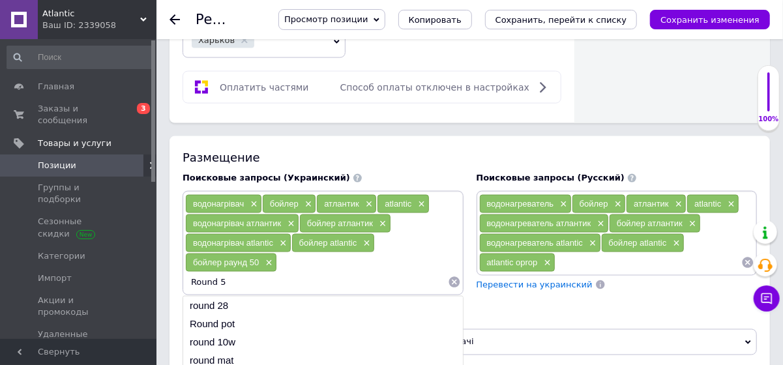
type input "Round 50"
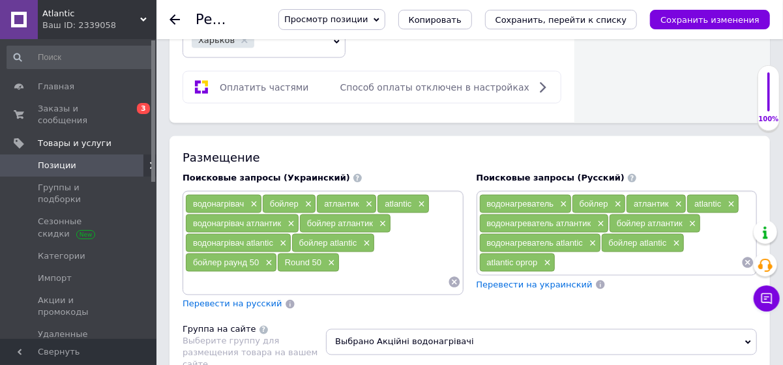
type input "v"
type input "VMR 50"
drag, startPoint x: 550, startPoint y: 201, endPoint x: 558, endPoint y: 196, distance: 9.8
click at [550, 257] on span "×" at bounding box center [546, 262] width 10 height 11
click at [510, 253] on input at bounding box center [610, 263] width 263 height 20
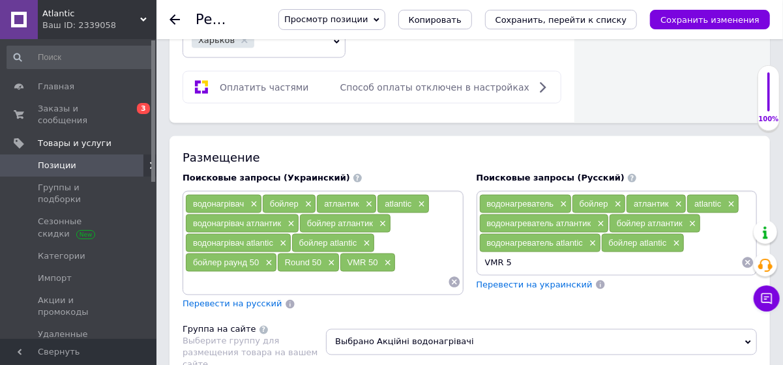
type input "VMR 50"
type input "Round 50"
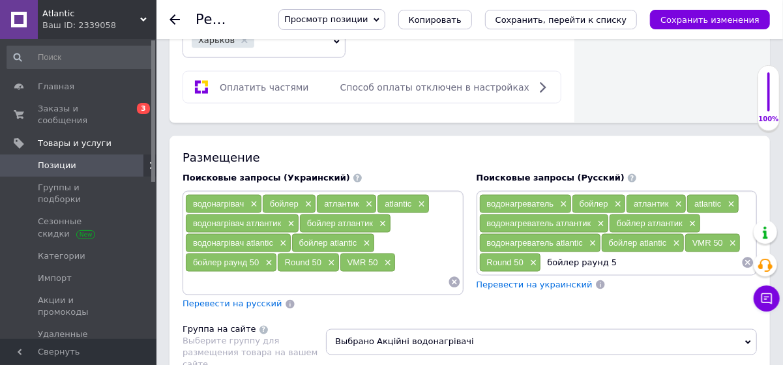
type input "бойлер раунд 50"
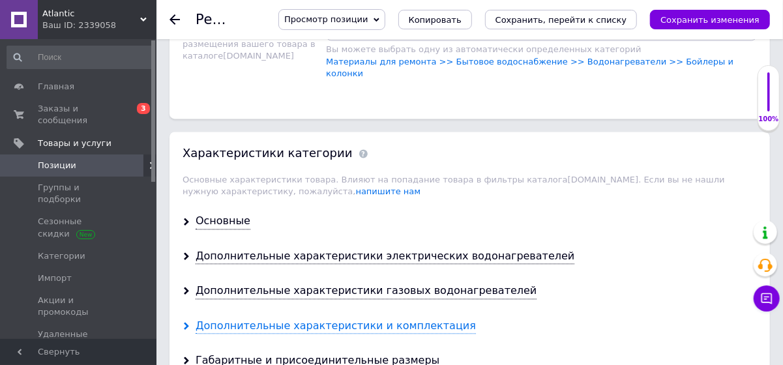
scroll to position [1303, 0]
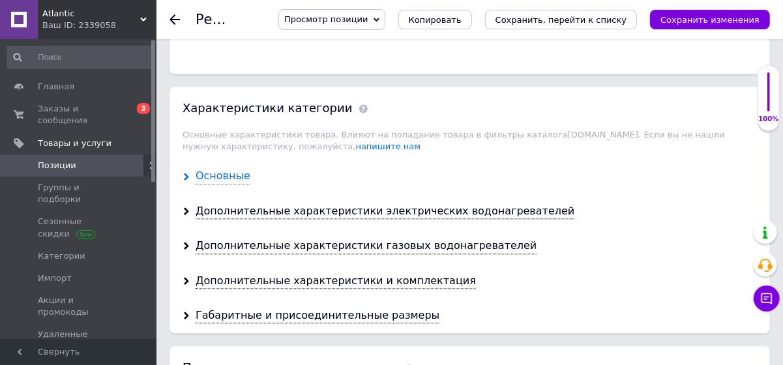
click at [229, 169] on div "Основные" at bounding box center [223, 176] width 55 height 15
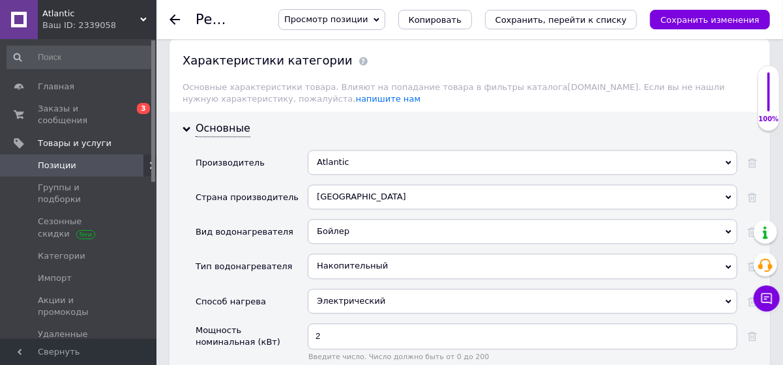
scroll to position [1421, 0]
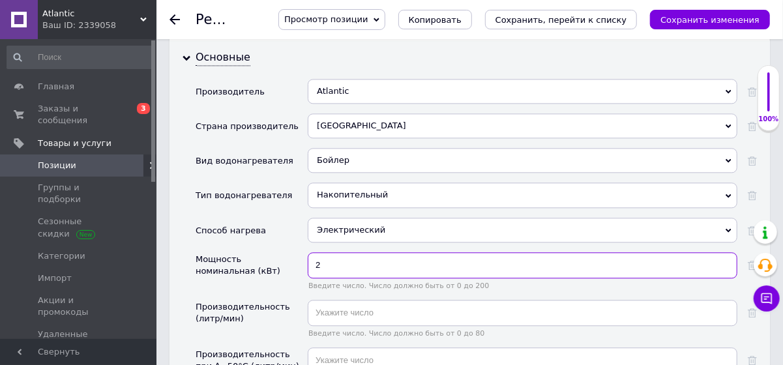
drag, startPoint x: 304, startPoint y: 179, endPoint x: 287, endPoint y: 181, distance: 17.8
click at [287, 252] on div "Мощность номинальная (кВт) 2 Введите число. Число должно быть от 0 до 200" at bounding box center [476, 276] width 561 height 48
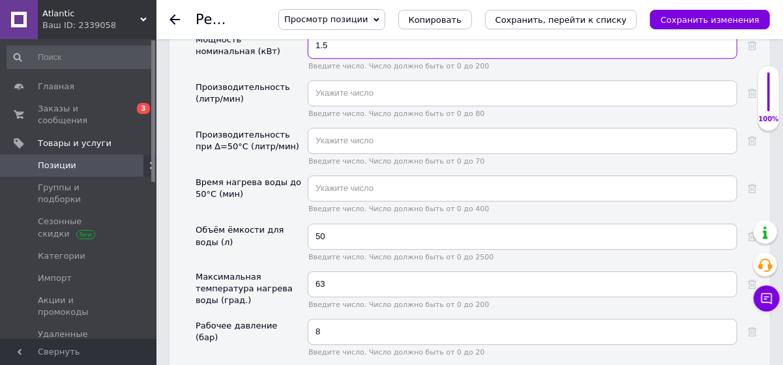
scroll to position [1659, 0]
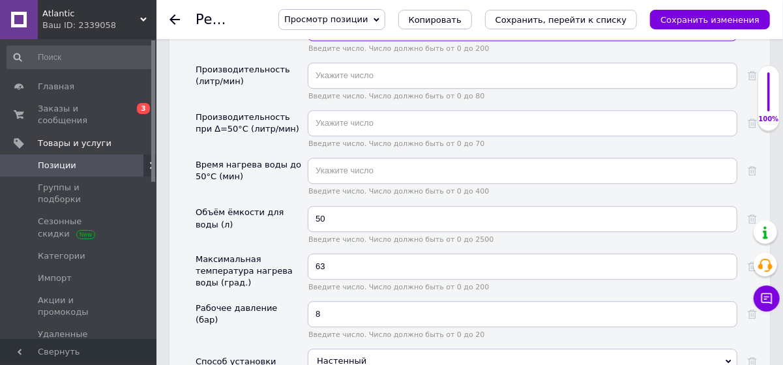
type input "1.5"
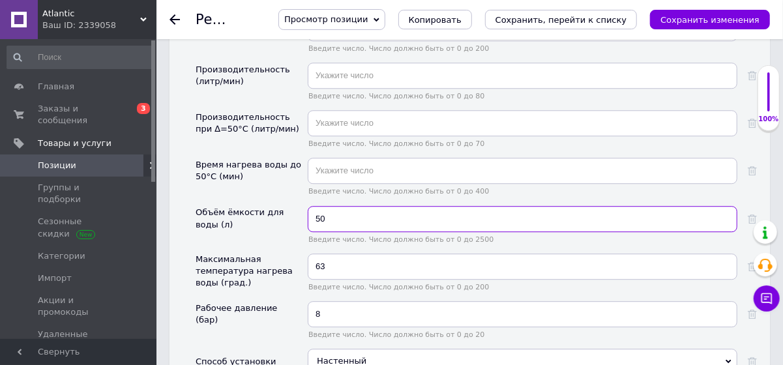
drag, startPoint x: 328, startPoint y: 128, endPoint x: 242, endPoint y: 128, distance: 85.4
click at [242, 206] on div "Объём ёмкости для воды (л) 50 Введите число. Число должно быть от 0 до 2500" at bounding box center [476, 230] width 561 height 48
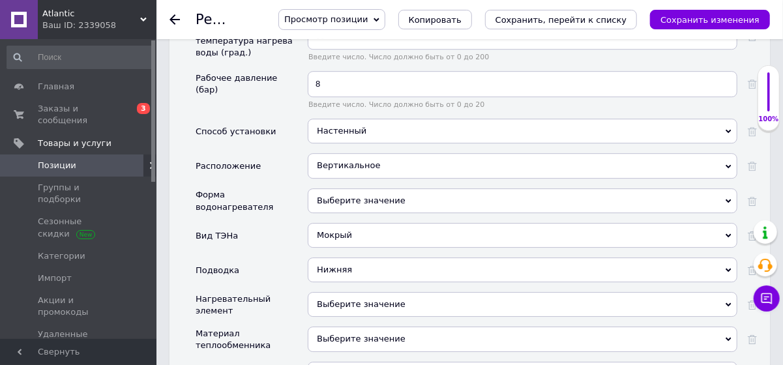
scroll to position [1895, 0]
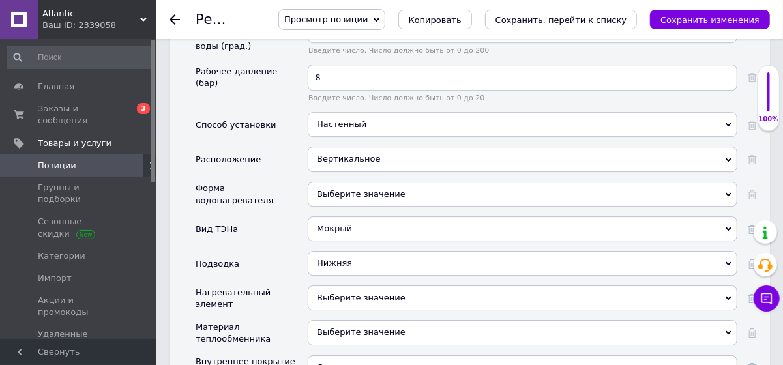
type input "46.7"
click at [727, 192] on icon at bounding box center [728, 195] width 6 height 6
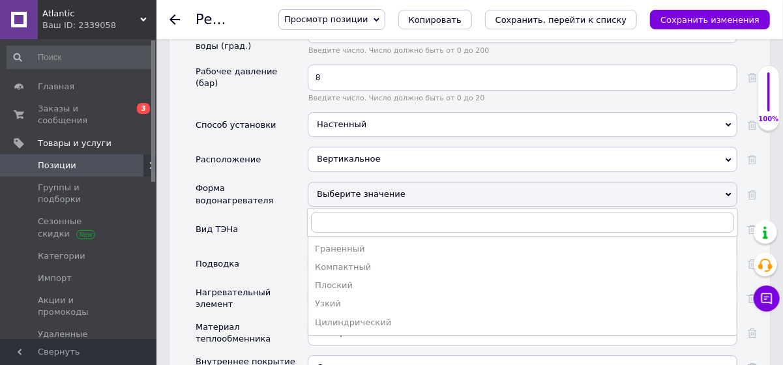
click at [290, 216] on div "Вид ТЭНа" at bounding box center [252, 233] width 112 height 35
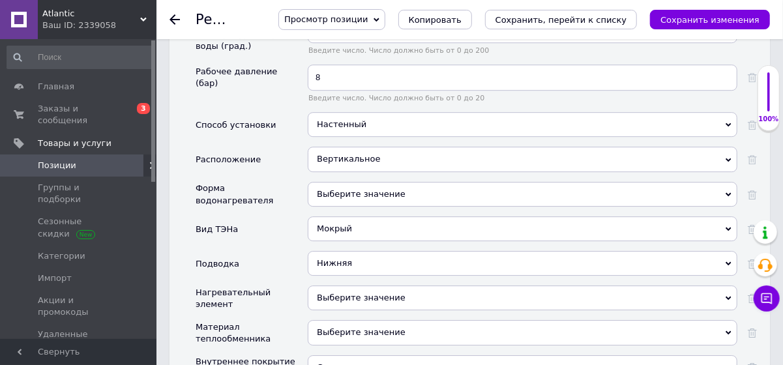
click at [729, 297] on use at bounding box center [728, 299] width 6 height 4
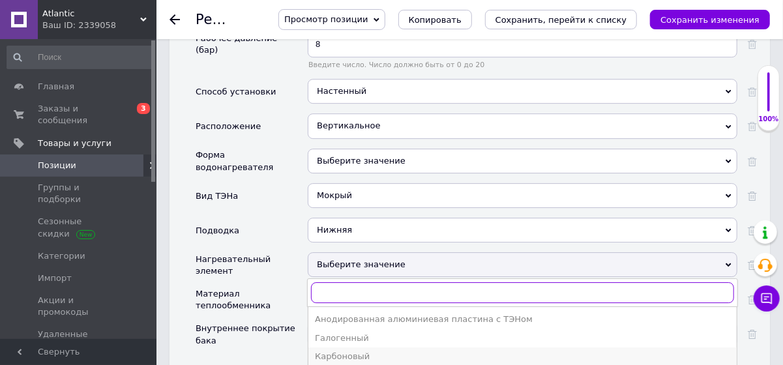
scroll to position [1954, 0]
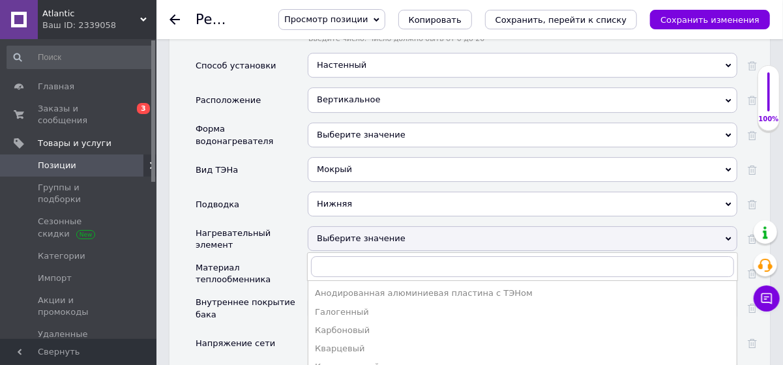
click at [270, 157] on div "Вид ТЭНа" at bounding box center [252, 174] width 112 height 35
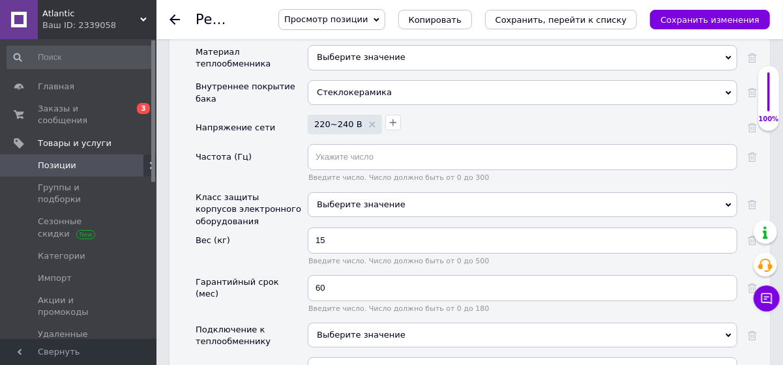
scroll to position [2192, 0]
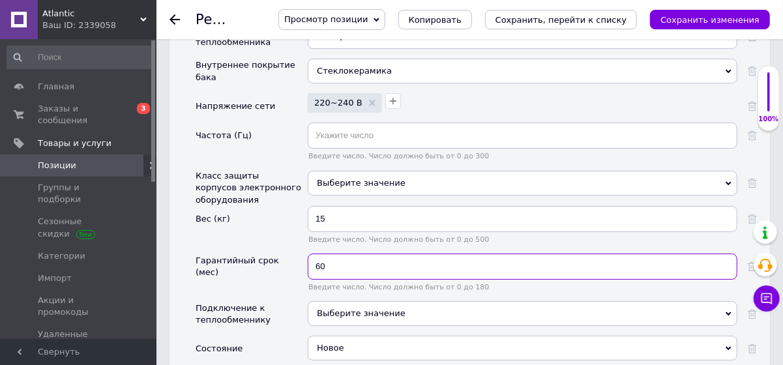
drag, startPoint x: 338, startPoint y: 171, endPoint x: 280, endPoint y: 175, distance: 58.7
click at [280, 254] on div "Гарантийный срок (мес) 60 Введите число. Число должно быть от 0 до 180" at bounding box center [476, 278] width 561 height 48
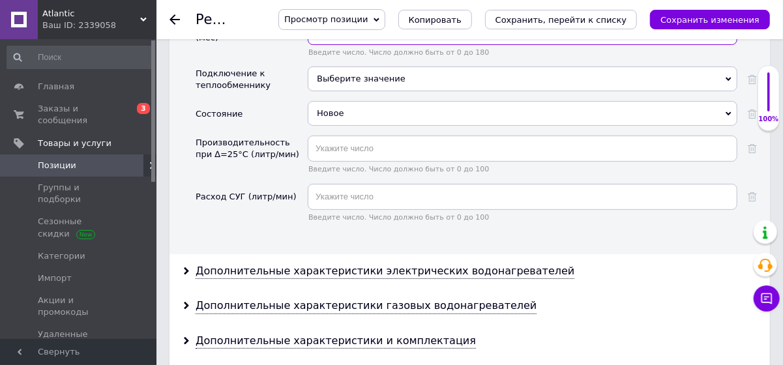
scroll to position [2428, 0]
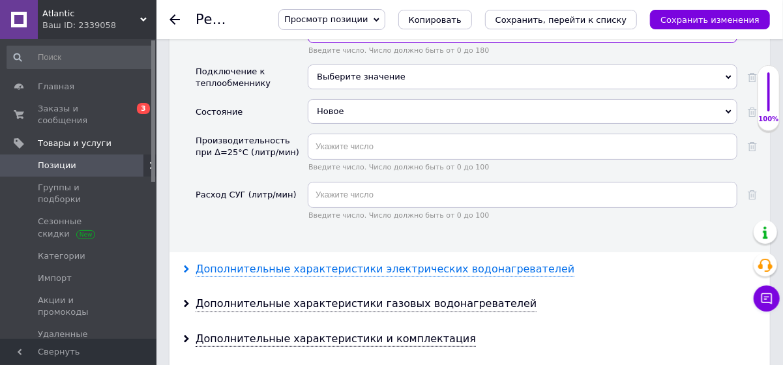
type input "36"
click at [306, 262] on div "Дополнительные характеристики электрических водонагревателей" at bounding box center [385, 269] width 379 height 15
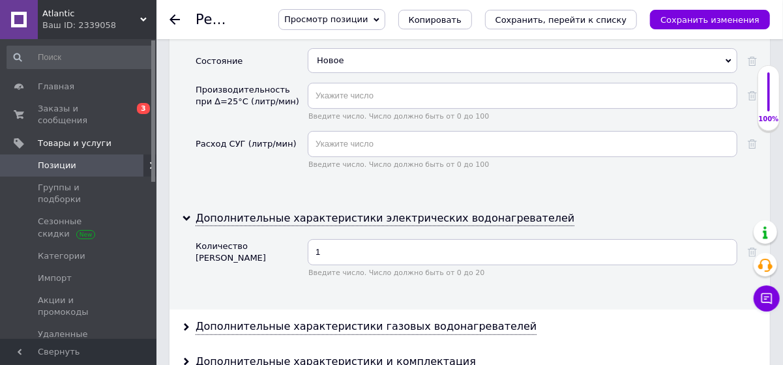
scroll to position [2547, 0]
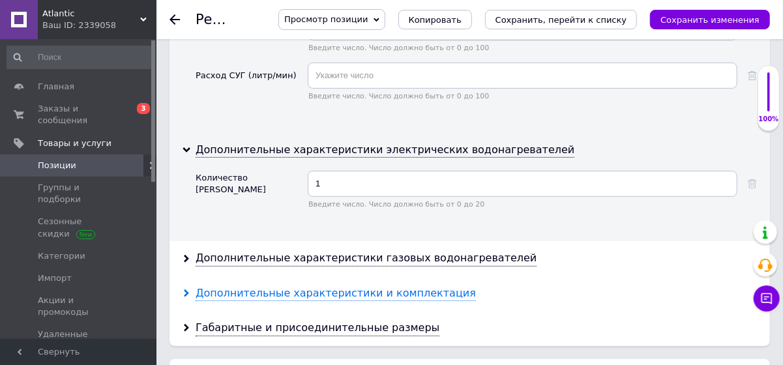
click at [293, 286] on div "Дополнительные характеристики и комплектация" at bounding box center [336, 293] width 280 height 15
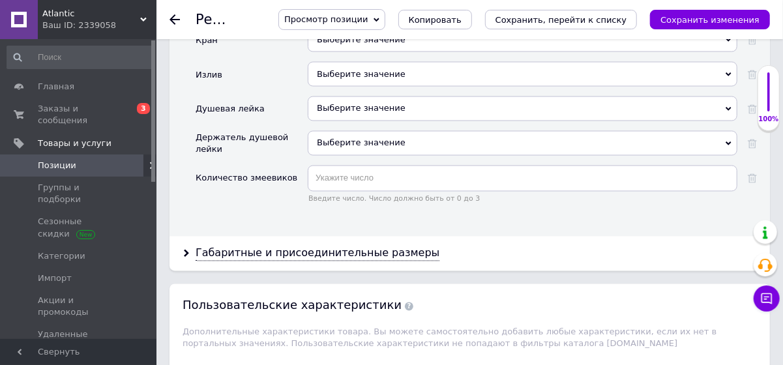
scroll to position [3495, 0]
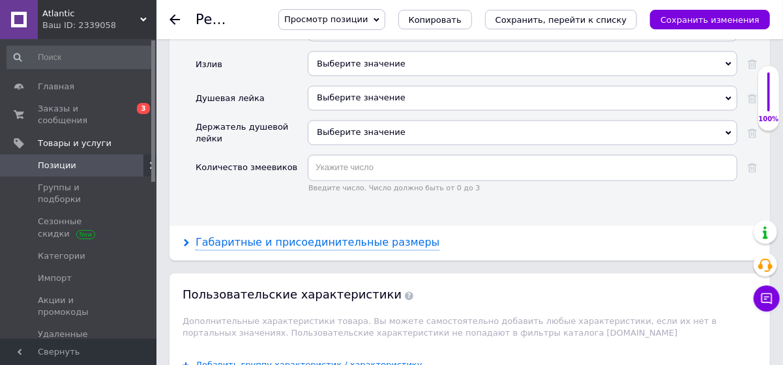
click at [313, 236] on div "Габаритные и присоединительные размеры" at bounding box center [318, 243] width 244 height 15
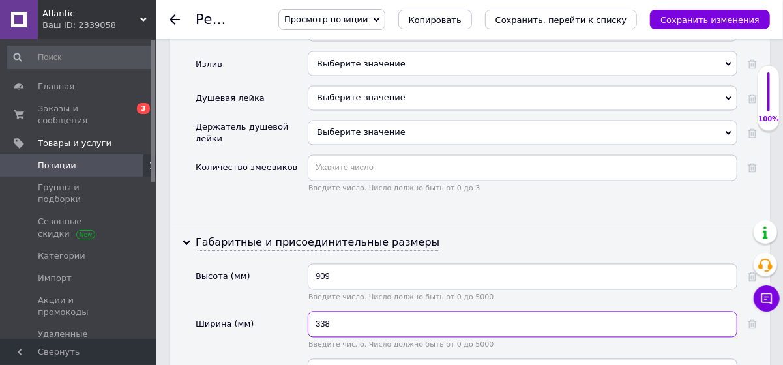
drag, startPoint x: 312, startPoint y: 222, endPoint x: 276, endPoint y: 222, distance: 35.2
click at [276, 312] on div "Ширина (мм) 338 Введите число. Число должно быть от 0 до 5000" at bounding box center [476, 336] width 561 height 48
type input "433"
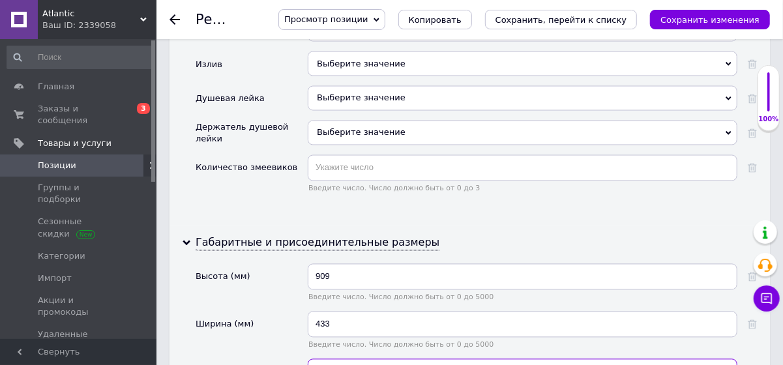
drag, startPoint x: 335, startPoint y: 268, endPoint x: 300, endPoint y: 268, distance: 34.5
type input "455"
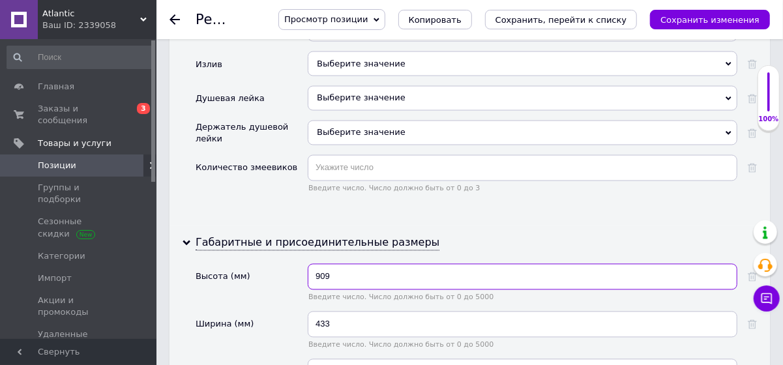
drag, startPoint x: 315, startPoint y: 173, endPoint x: 283, endPoint y: 174, distance: 31.9
click at [285, 264] on div "Высота (мм) 909 Введите число. Число должно быть от 0 до 5000" at bounding box center [476, 288] width 561 height 48
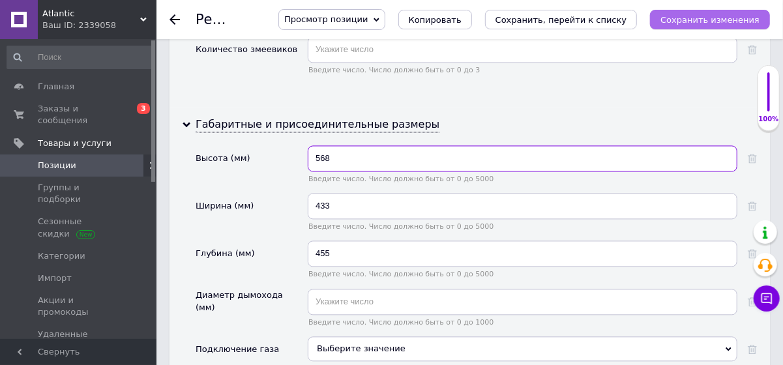
type input "568"
click at [698, 16] on icon "Сохранить изменения" at bounding box center [709, 20] width 99 height 10
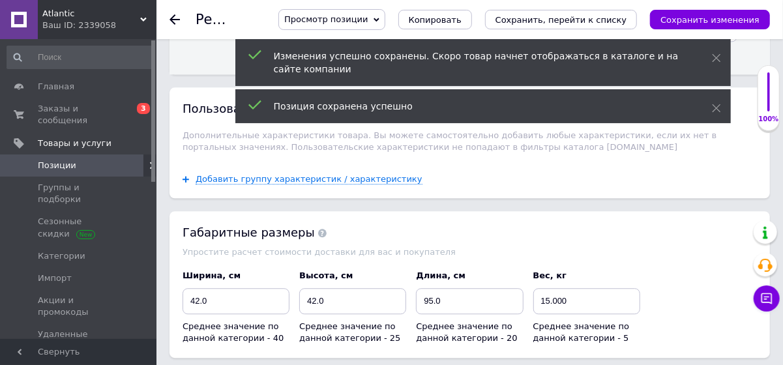
scroll to position [3969, 0]
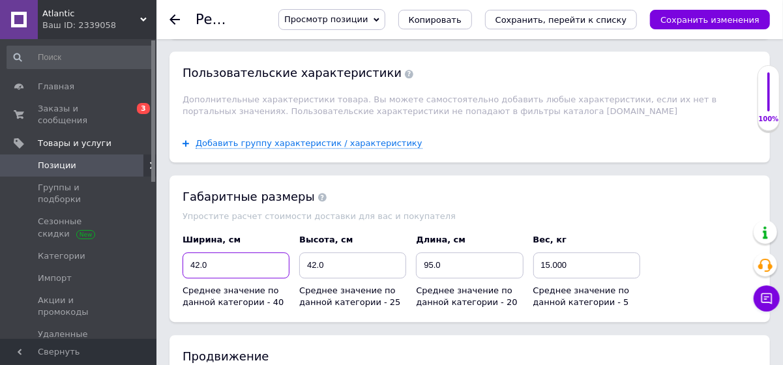
drag, startPoint x: 215, startPoint y: 160, endPoint x: 128, endPoint y: 158, distance: 86.7
type input "45"
drag, startPoint x: 338, startPoint y: 163, endPoint x: 240, endPoint y: 169, distance: 98.6
click at [240, 229] on div "Ширина, см 45 Среднее значение по данной категории - 40 Высота, см 42.0 Среднее…" at bounding box center [470, 271] width 584 height 85
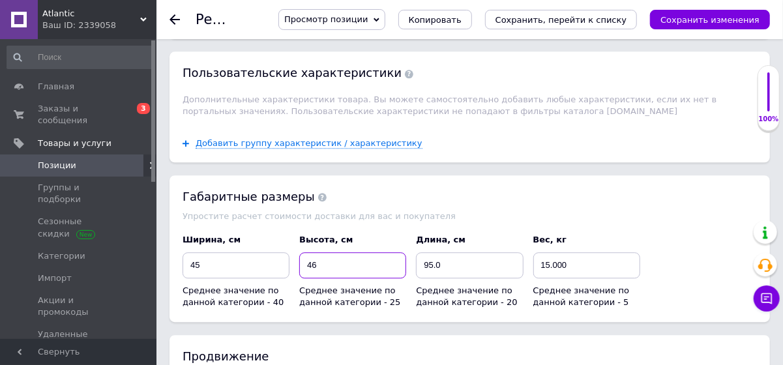
type input "46"
drag, startPoint x: 425, startPoint y: 161, endPoint x: 381, endPoint y: 164, distance: 44.4
click at [383, 229] on div "Ширина, см 45 Среднее значение по данной категории - 40 Высота, см 46 Среднее з…" at bounding box center [470, 271] width 584 height 85
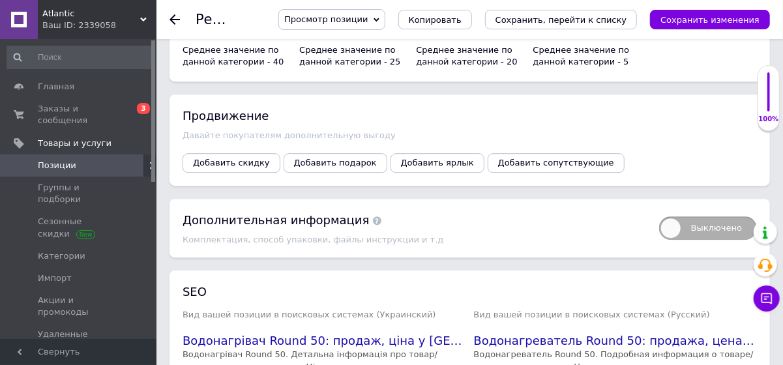
scroll to position [4220, 0]
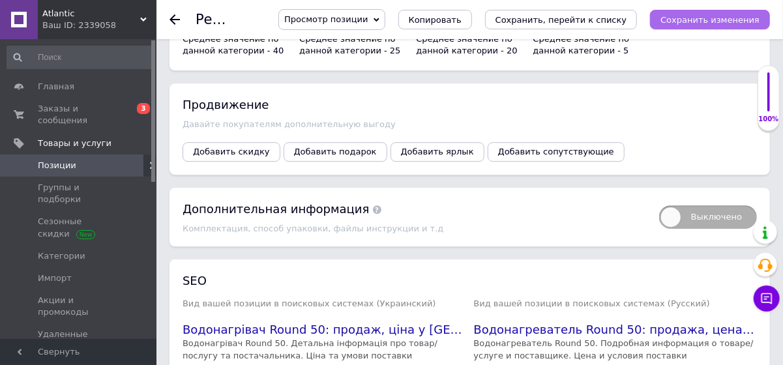
type input "65"
click at [706, 18] on icon "Сохранить изменения" at bounding box center [709, 20] width 99 height 10
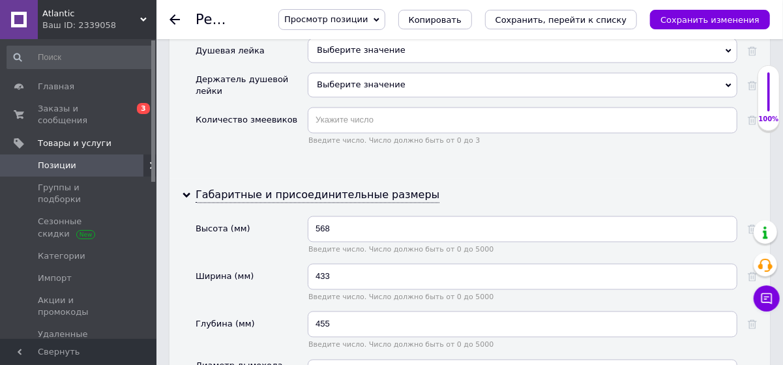
scroll to position [3331, 0]
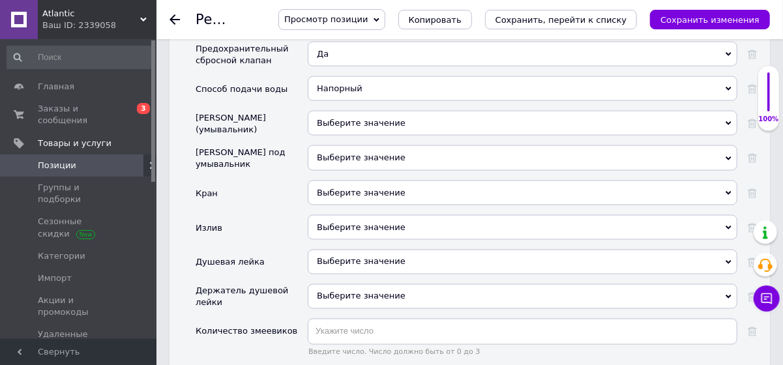
click at [379, 17] on icon at bounding box center [376, 20] width 6 height 6
click at [373, 43] on li "Сохранить и посмотреть на сайте" at bounding box center [367, 44] width 177 height 18
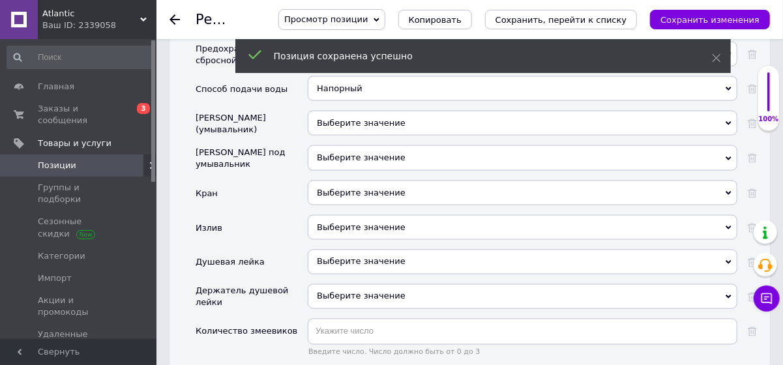
click at [174, 18] on icon at bounding box center [174, 19] width 10 height 10
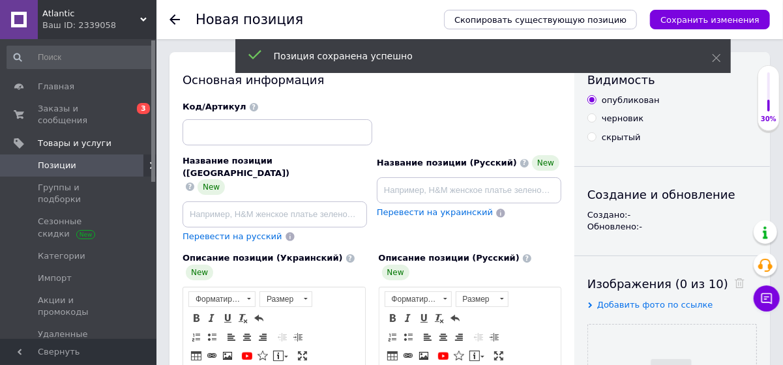
click at [174, 19] on use at bounding box center [174, 19] width 10 height 10
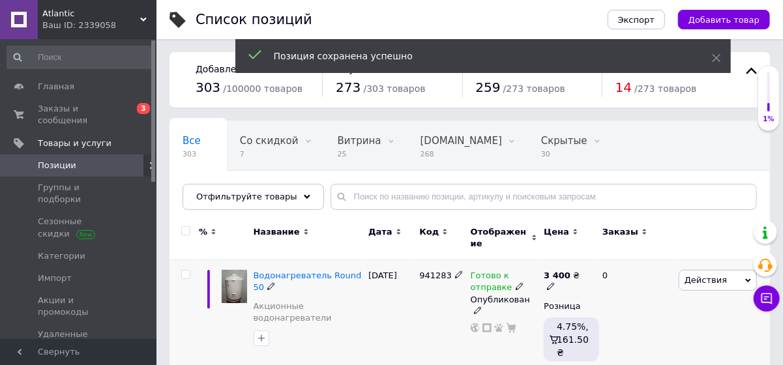
click at [747, 279] on icon at bounding box center [748, 281] width 6 height 4
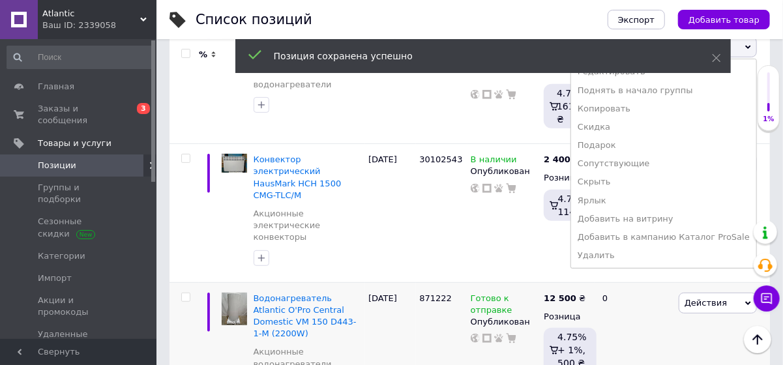
scroll to position [237, 0]
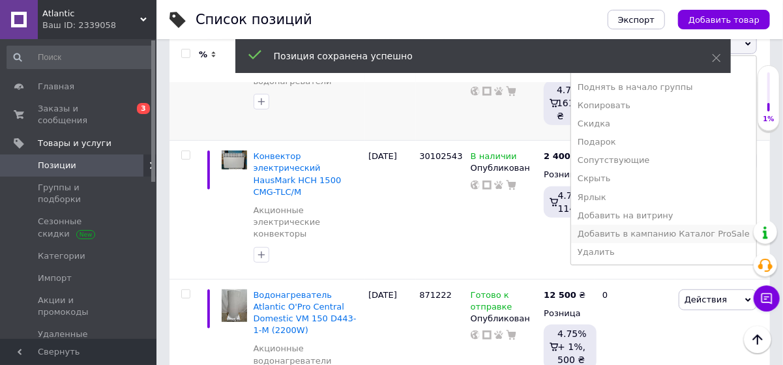
click at [654, 225] on li "Добавить в кампанию Каталог ProSale" at bounding box center [663, 234] width 185 height 18
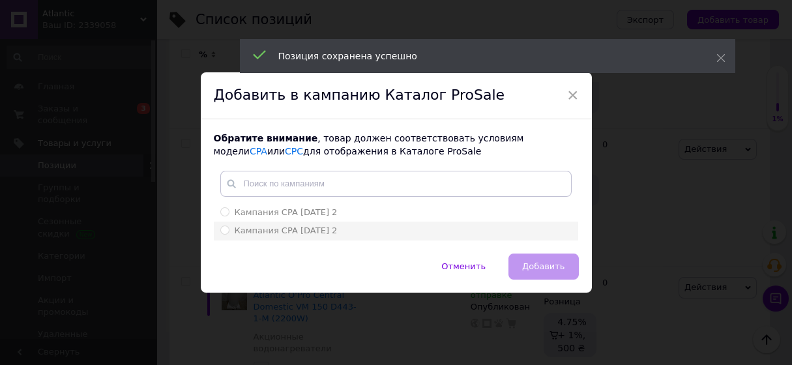
drag, startPoint x: 224, startPoint y: 230, endPoint x: 270, endPoint y: 235, distance: 47.2
click at [224, 229] on input "Кампания CPA [DATE] 2" at bounding box center [224, 229] width 8 height 8
radio input "true"
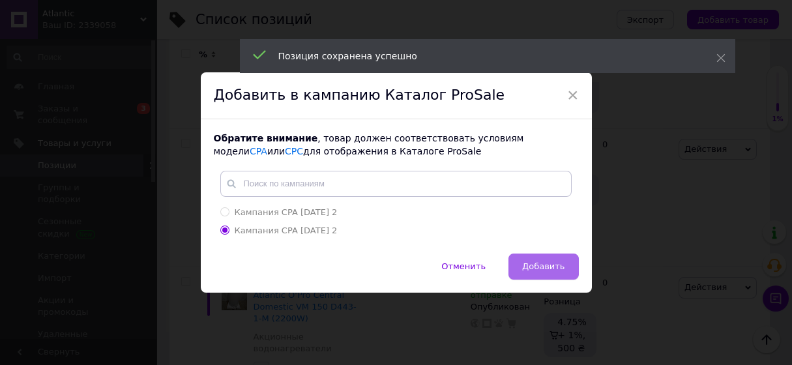
click at [549, 270] on span "Добавить" at bounding box center [543, 266] width 42 height 10
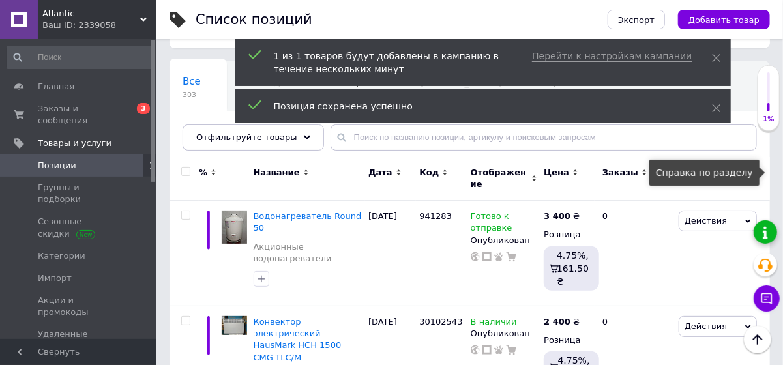
scroll to position [0, 0]
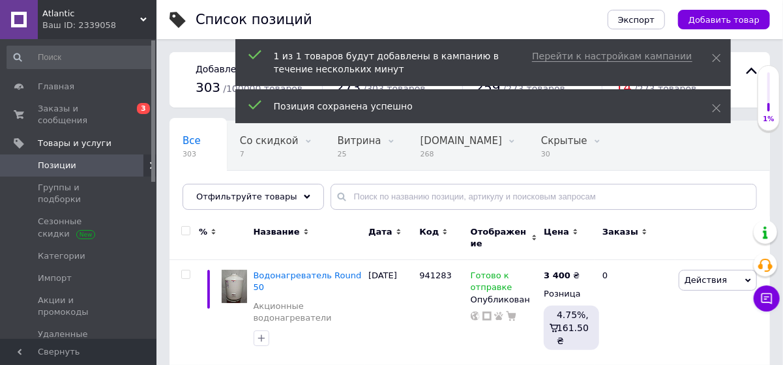
click at [715, 105] on icon at bounding box center [716, 108] width 9 height 9
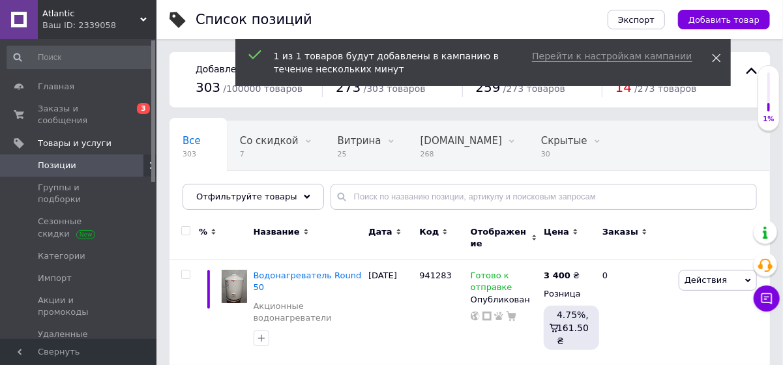
click at [719, 56] on icon at bounding box center [716, 57] width 9 height 9
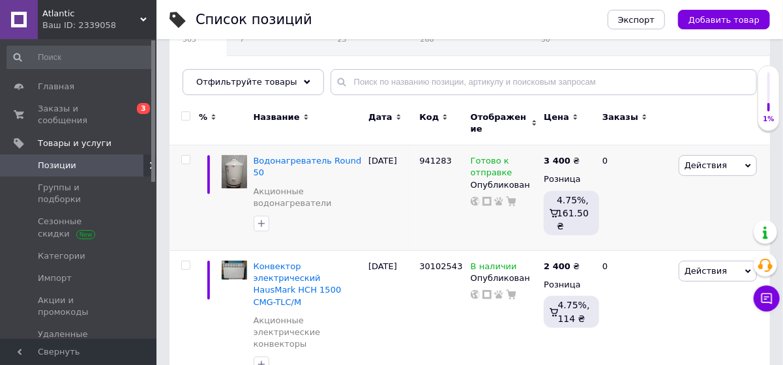
scroll to position [119, 0]
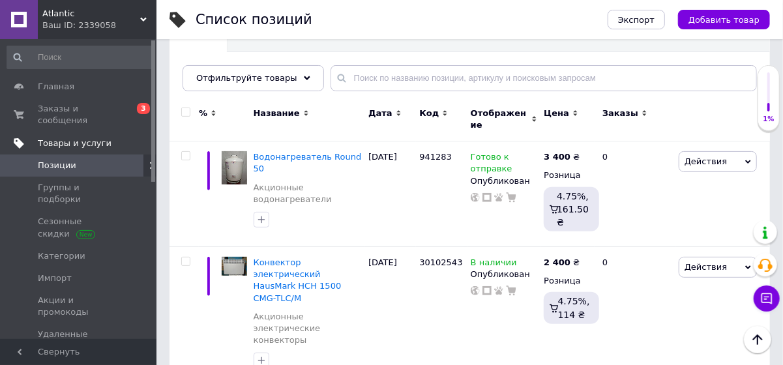
click at [70, 138] on span "Товары и услуги" at bounding box center [75, 144] width 74 height 12
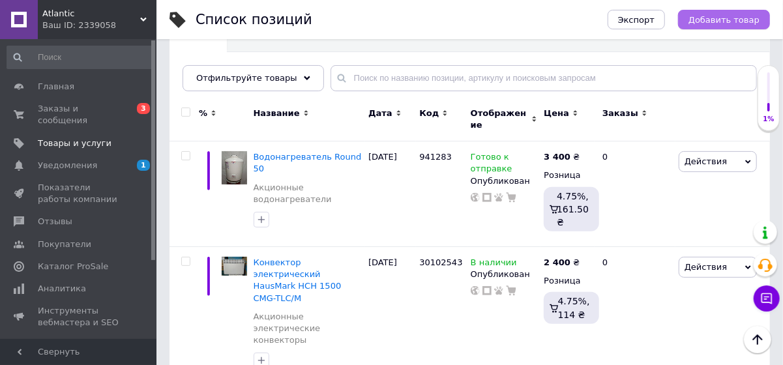
click at [719, 16] on span "Добавить товар" at bounding box center [723, 20] width 71 height 10
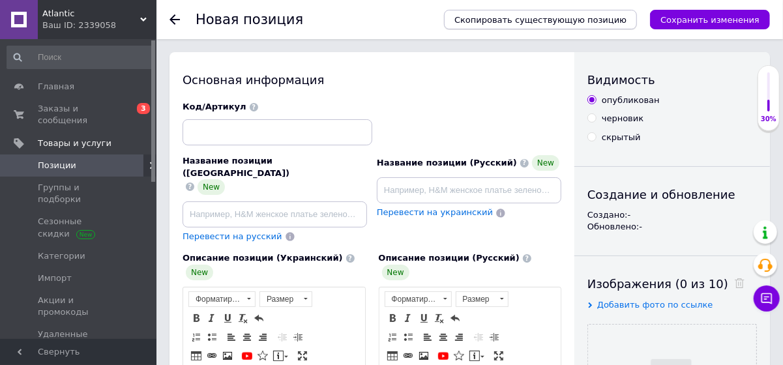
click at [512, 22] on span "Скопировать существующую позицию" at bounding box center [540, 20] width 172 height 10
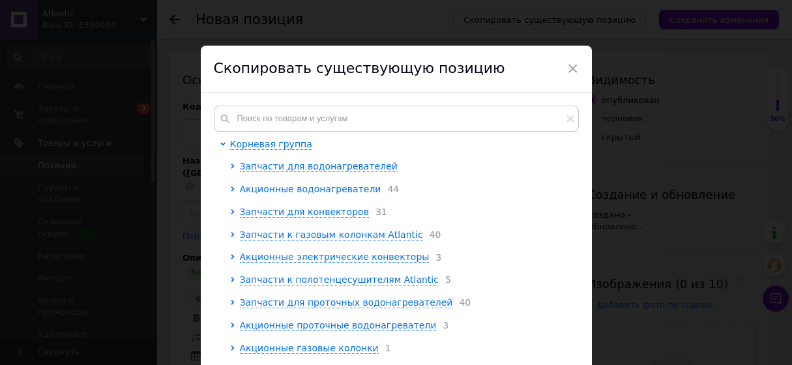
click at [304, 190] on span "Акционные водонагреватели" at bounding box center [310, 189] width 141 height 10
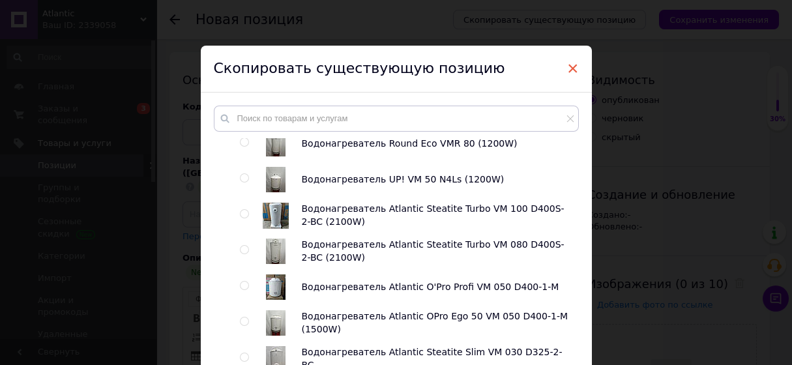
click at [575, 67] on span "×" at bounding box center [573, 68] width 12 height 22
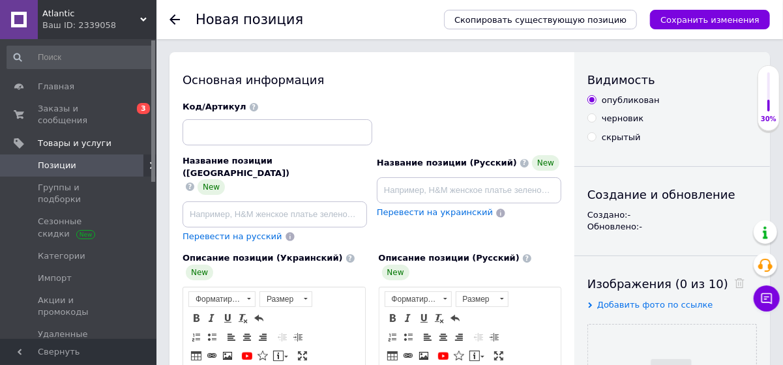
click at [174, 21] on icon at bounding box center [174, 19] width 10 height 10
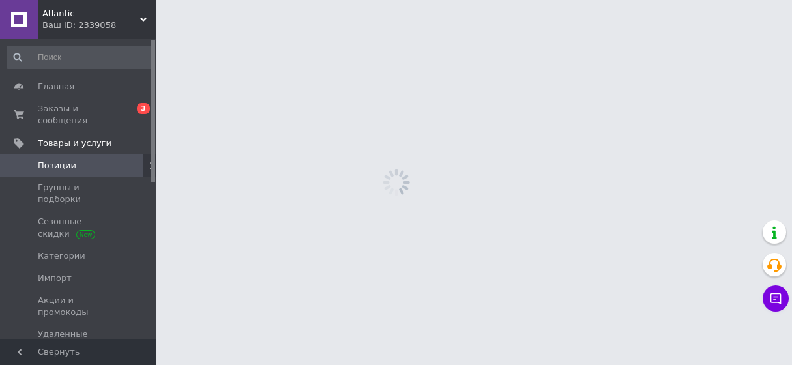
click at [498, 0] on html "Atlantic Ваш ID: 2339058 Сайт Atlantic Кабинет покупателя Проверить состояние с…" at bounding box center [396, 0] width 792 height 0
